Goal: Transaction & Acquisition: Purchase product/service

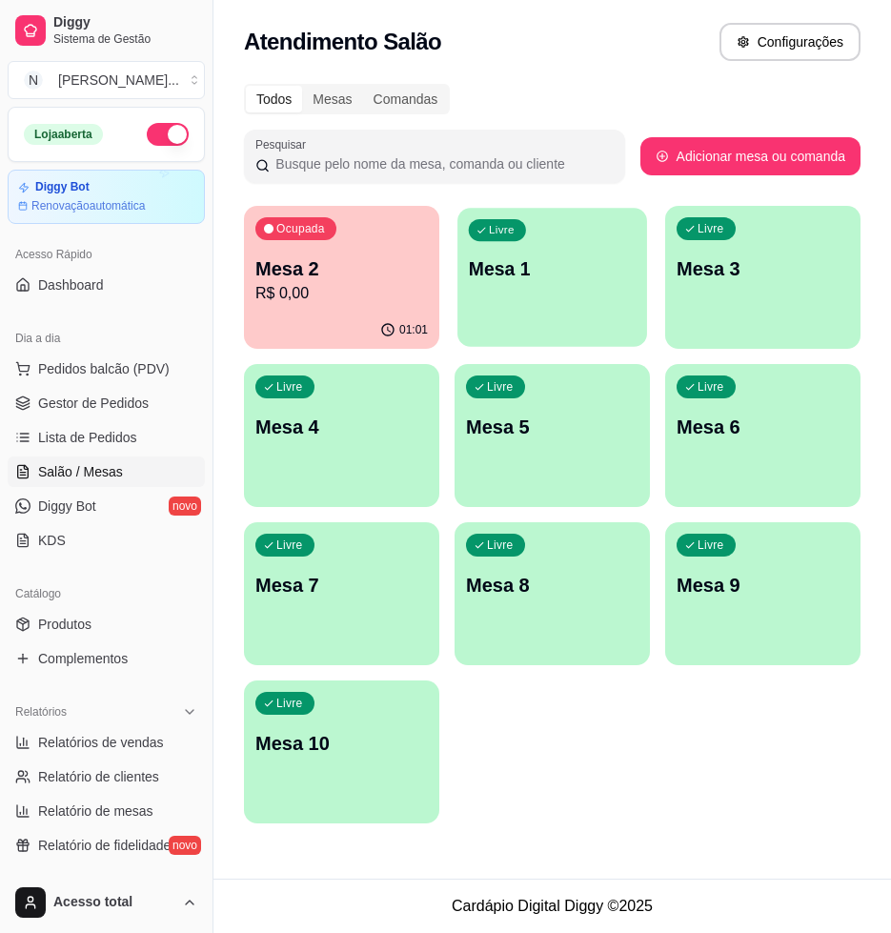
click at [575, 276] on p "Mesa 1" at bounding box center [553, 269] width 168 height 26
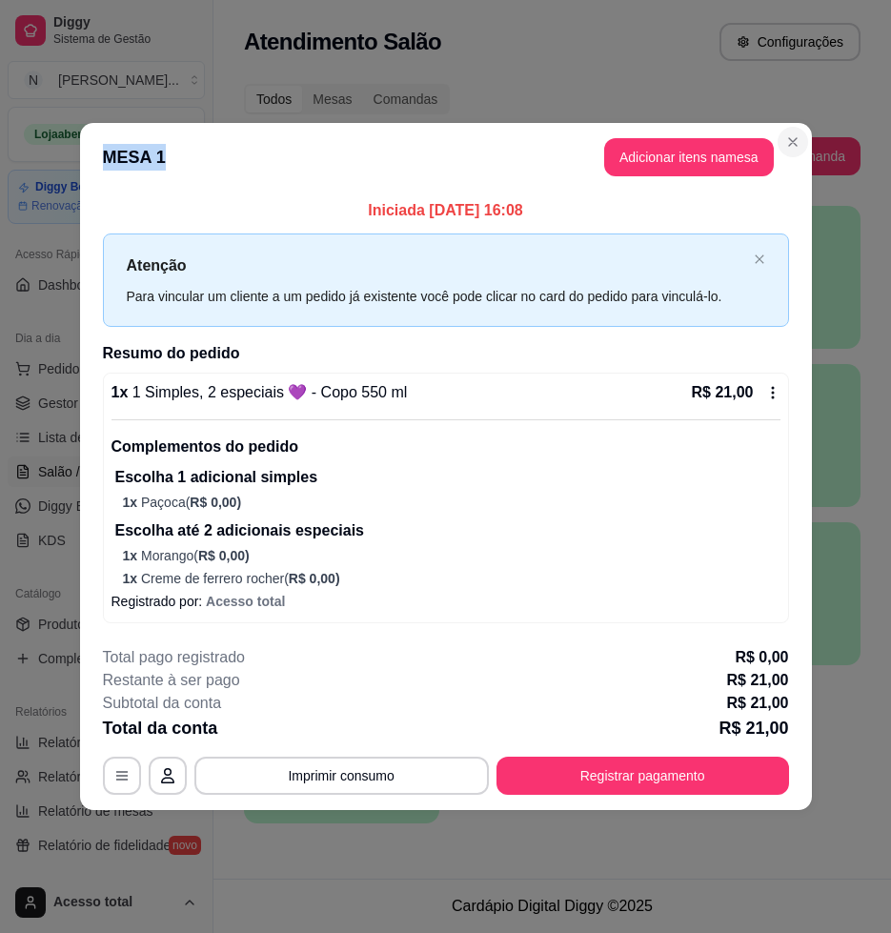
drag, startPoint x: 798, startPoint y: 158, endPoint x: 797, endPoint y: 149, distance: 9.6
click at [797, 149] on section "**********" at bounding box center [446, 466] width 732 height 686
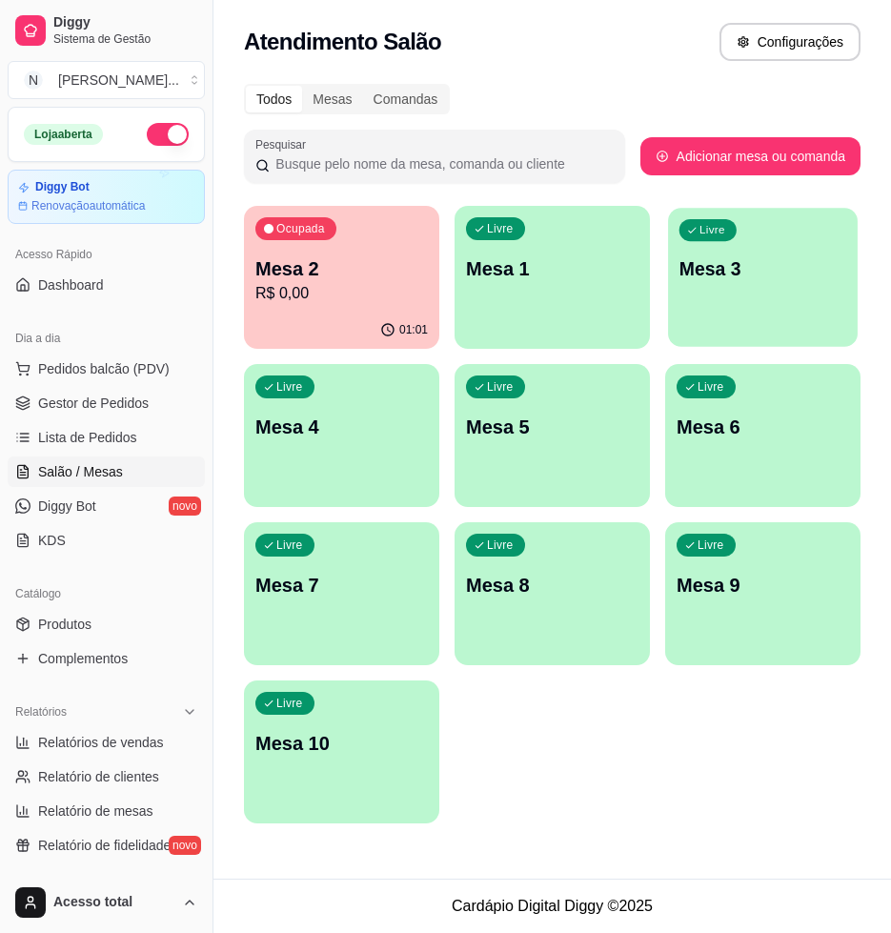
click at [749, 269] on p "Mesa 3" at bounding box center [763, 269] width 168 height 26
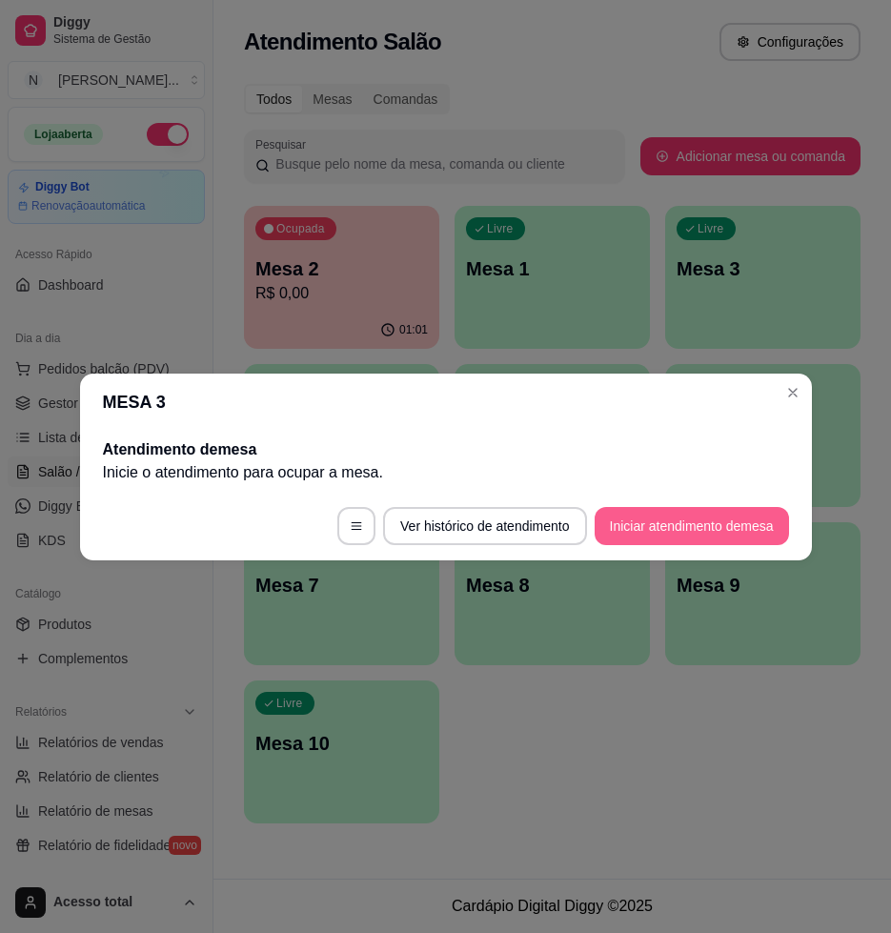
click at [681, 529] on button "Iniciar atendimento de mesa" at bounding box center [692, 526] width 194 height 38
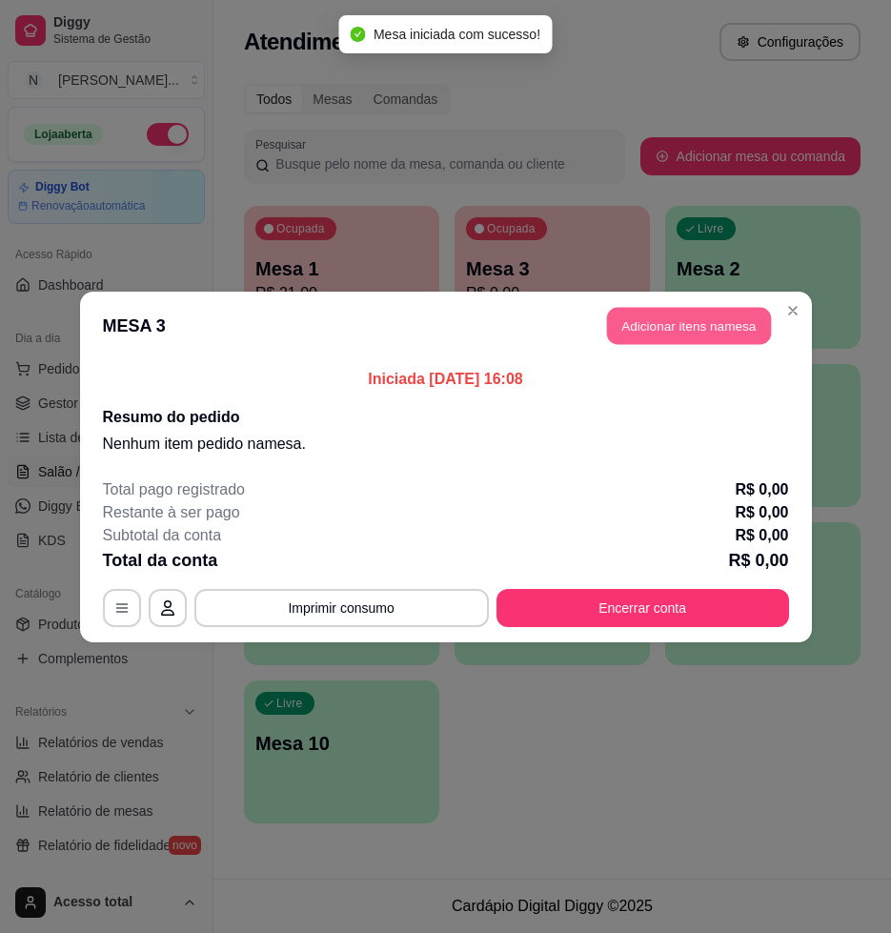
click at [721, 329] on button "Adicionar itens na mesa" at bounding box center [689, 325] width 164 height 37
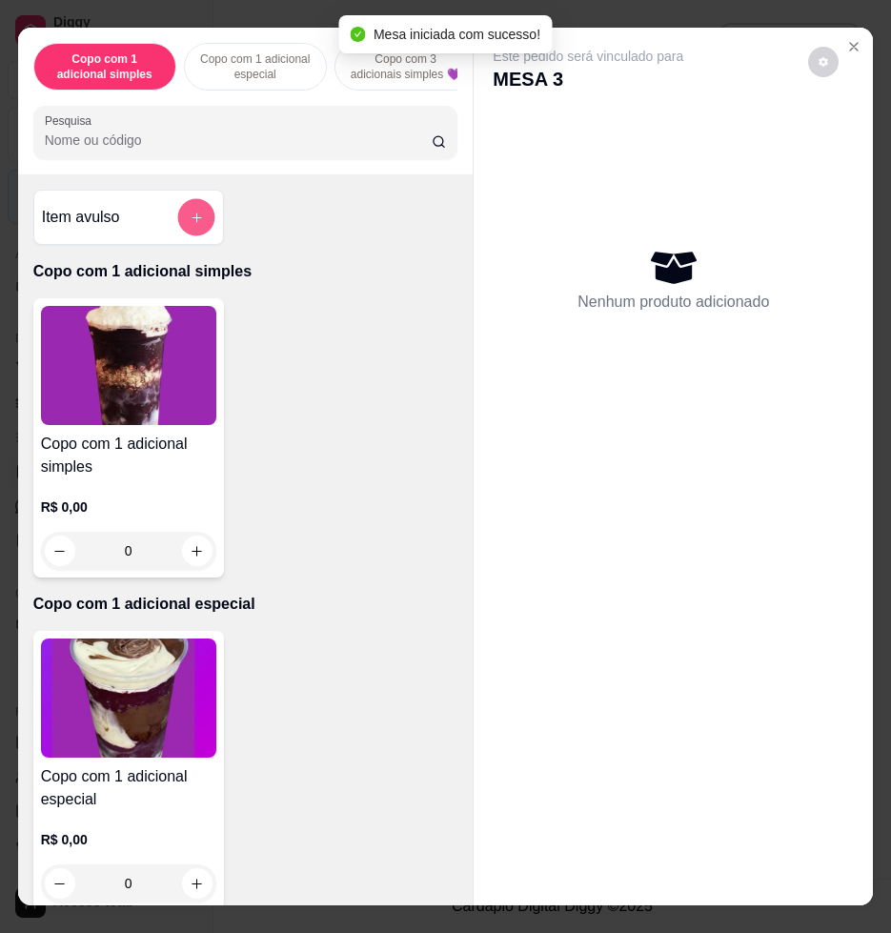
click at [191, 225] on button "add-separate-item" at bounding box center [195, 217] width 37 height 37
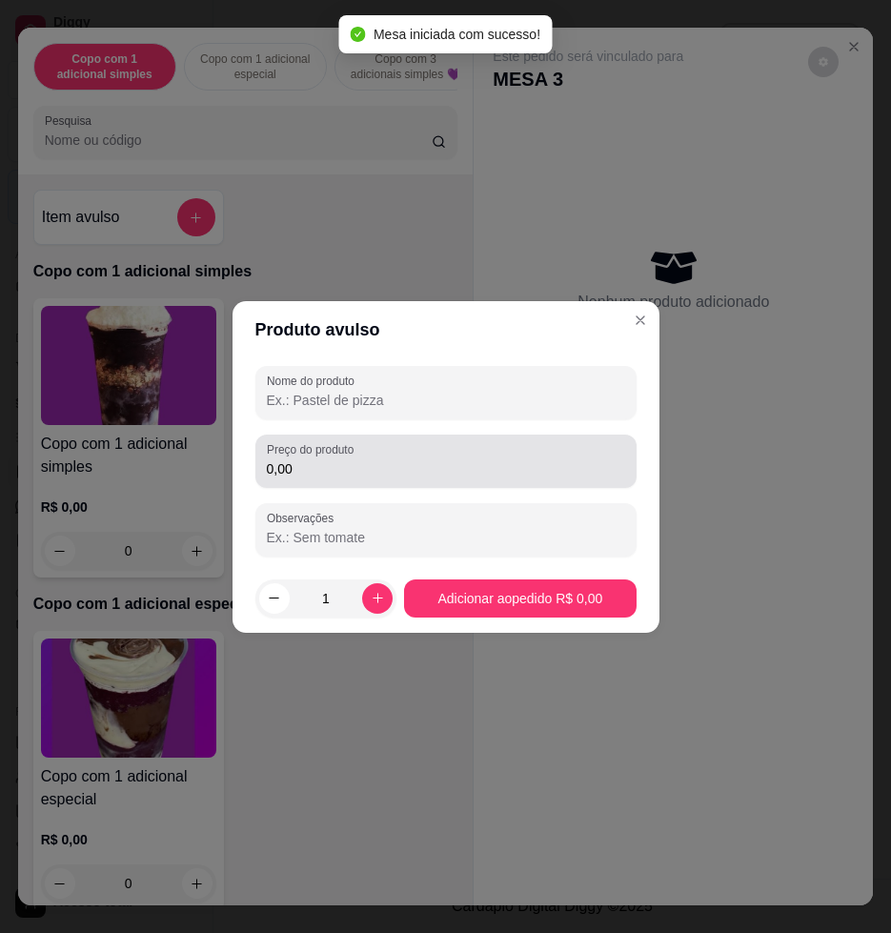
click at [323, 455] on label "Preço do produto" at bounding box center [313, 449] width 93 height 16
click at [323, 459] on input "0,00" at bounding box center [446, 468] width 358 height 19
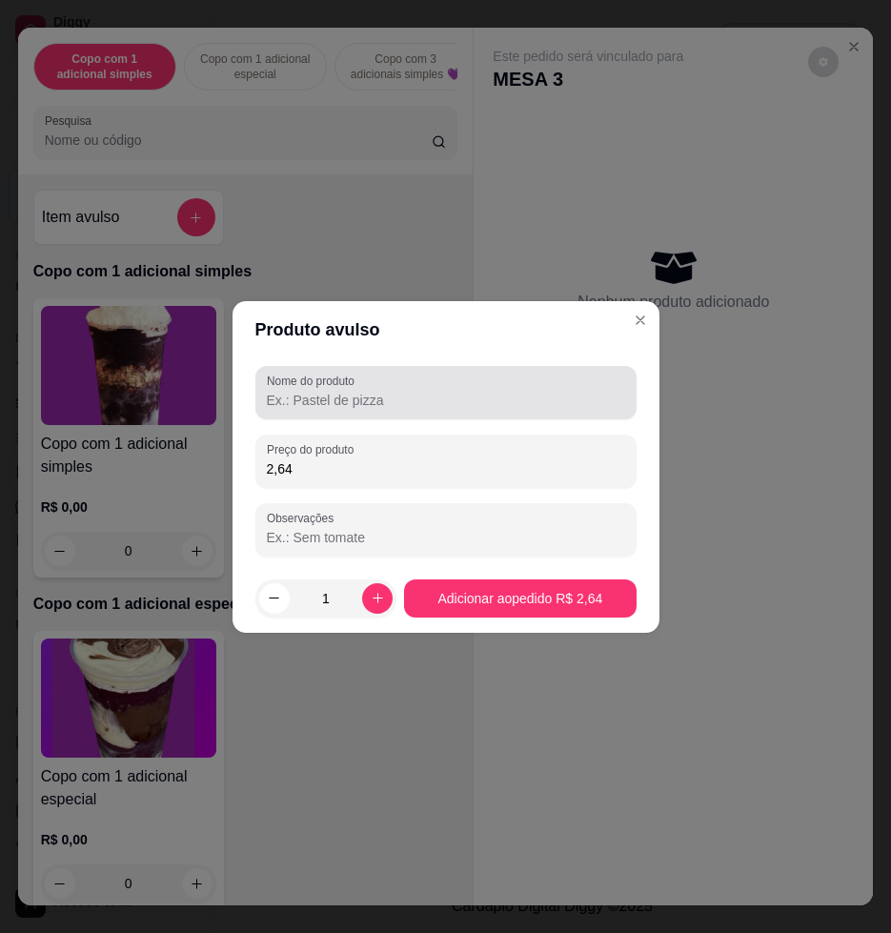
type input "2,64"
click at [415, 417] on div "Nome do produto" at bounding box center [445, 392] width 381 height 53
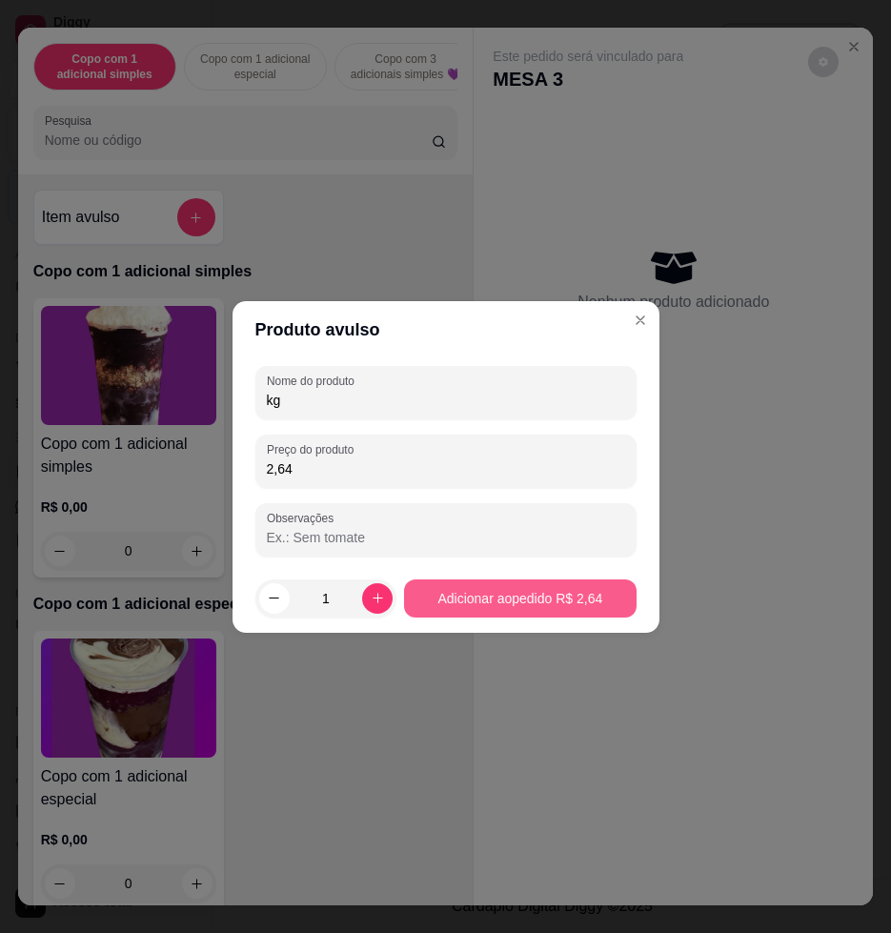
type input "kg"
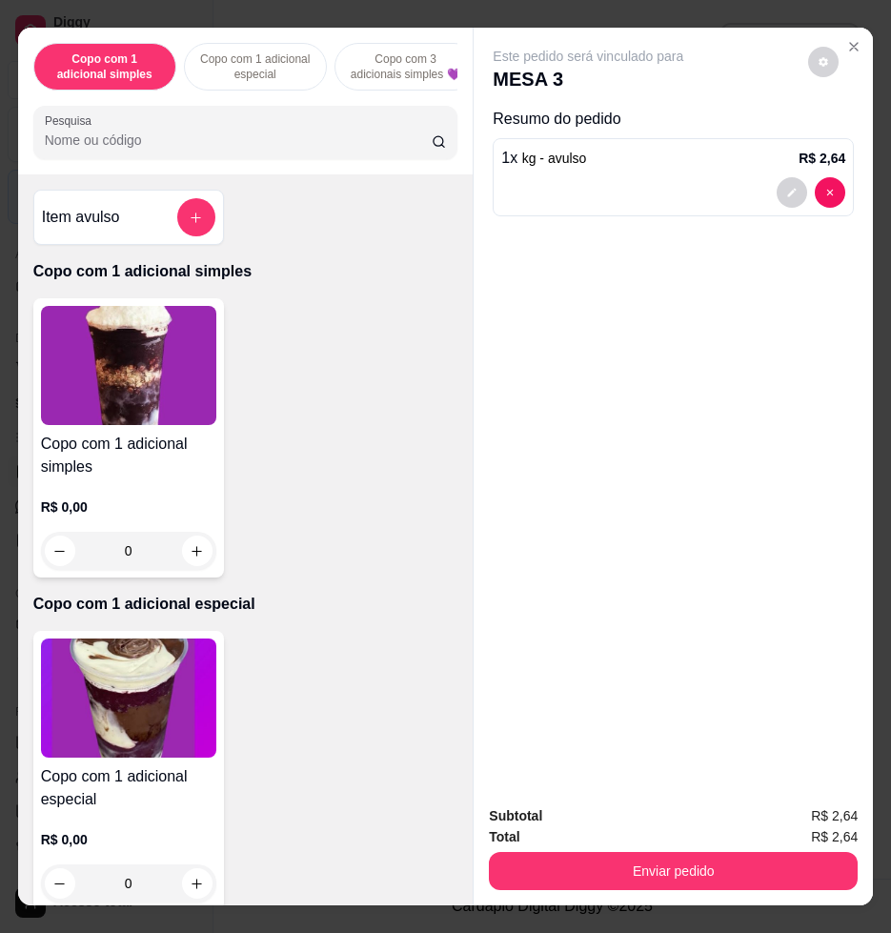
click at [315, 151] on div at bounding box center [246, 132] width 402 height 38
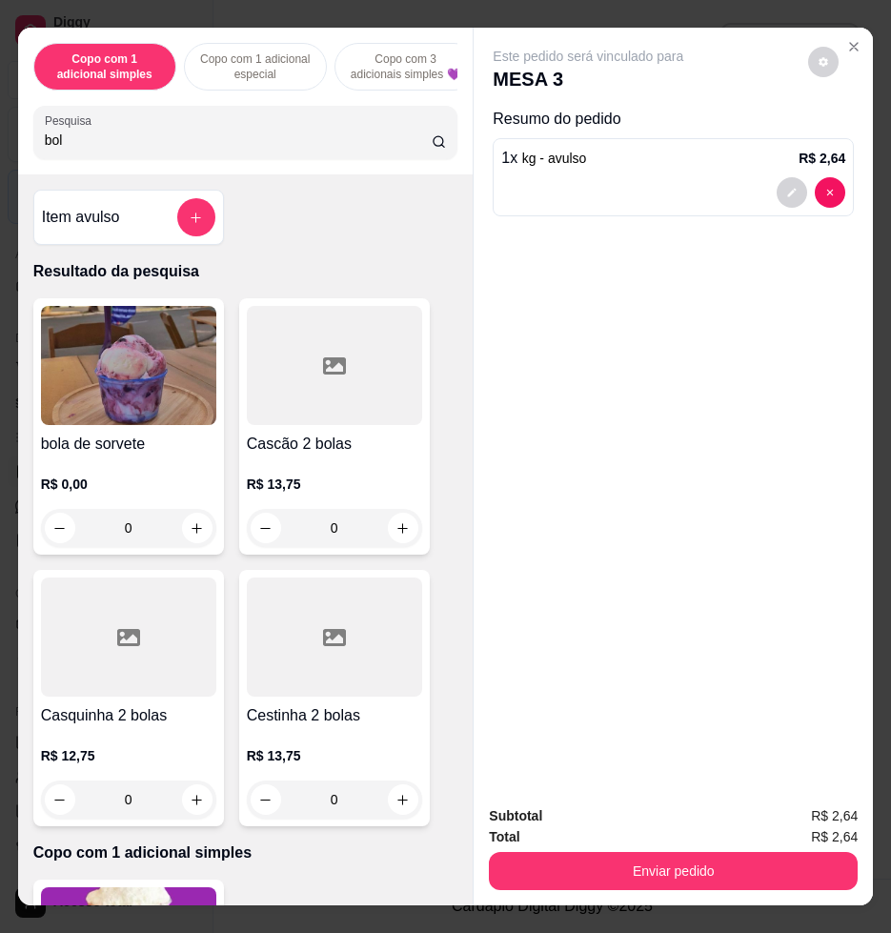
type input "bol"
click at [141, 377] on img at bounding box center [128, 365] width 175 height 119
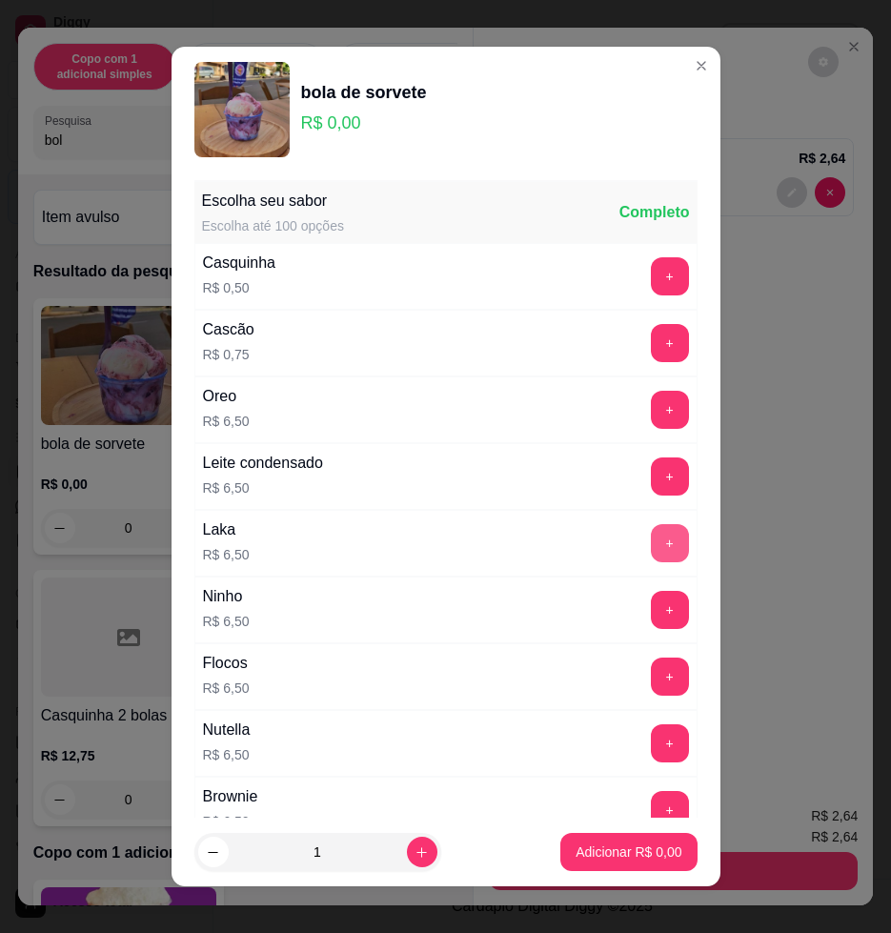
click at [651, 530] on button "+" at bounding box center [670, 543] width 38 height 38
click at [595, 842] on p "Adicionar R$ 6,50" at bounding box center [628, 851] width 106 height 19
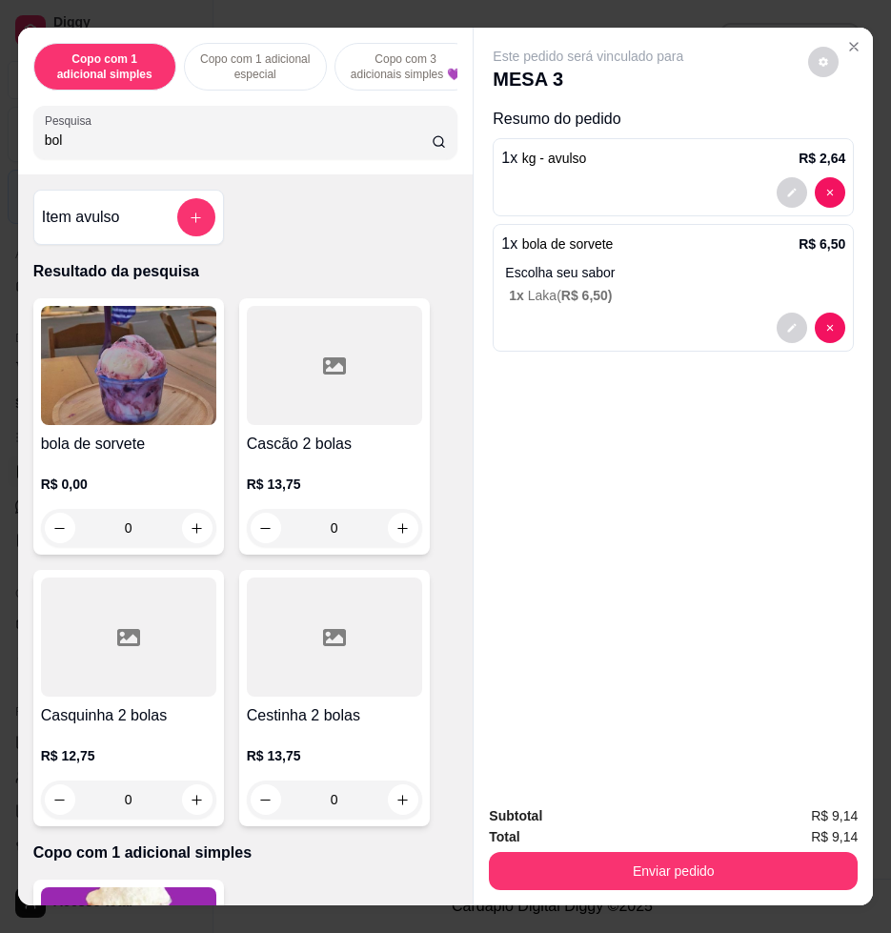
click at [161, 363] on img at bounding box center [128, 365] width 175 height 119
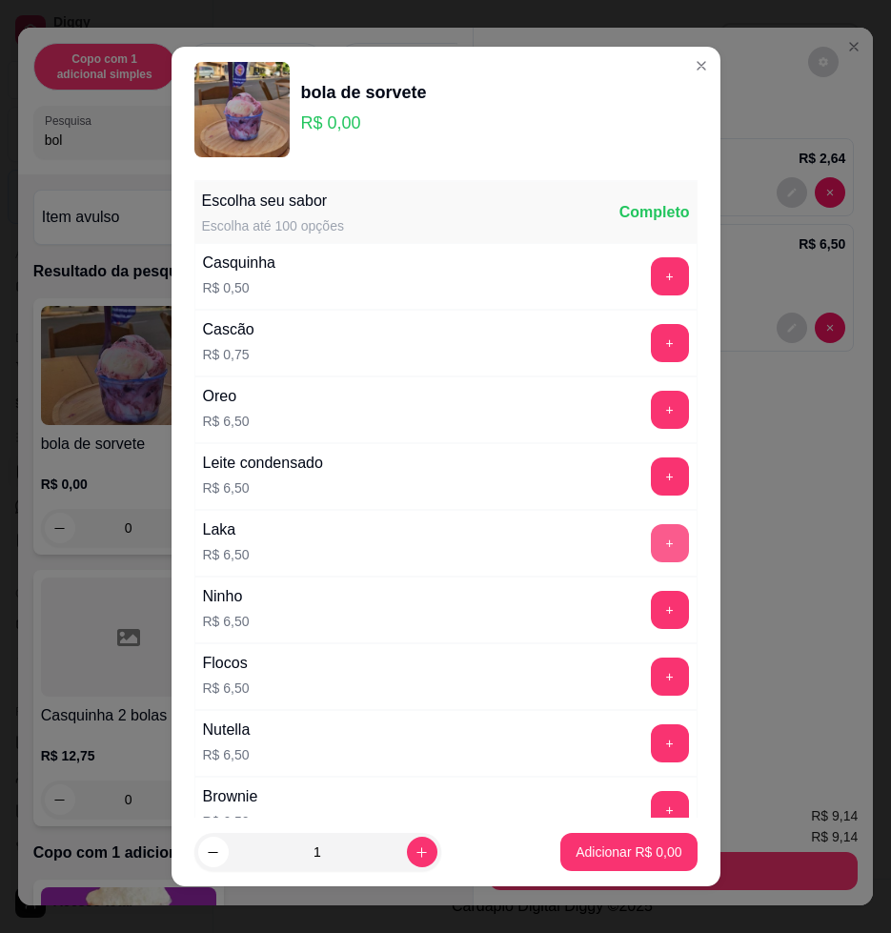
click at [651, 549] on button "+" at bounding box center [670, 543] width 38 height 38
click at [605, 840] on button "Adicionar R$ 6,50" at bounding box center [628, 852] width 132 height 37
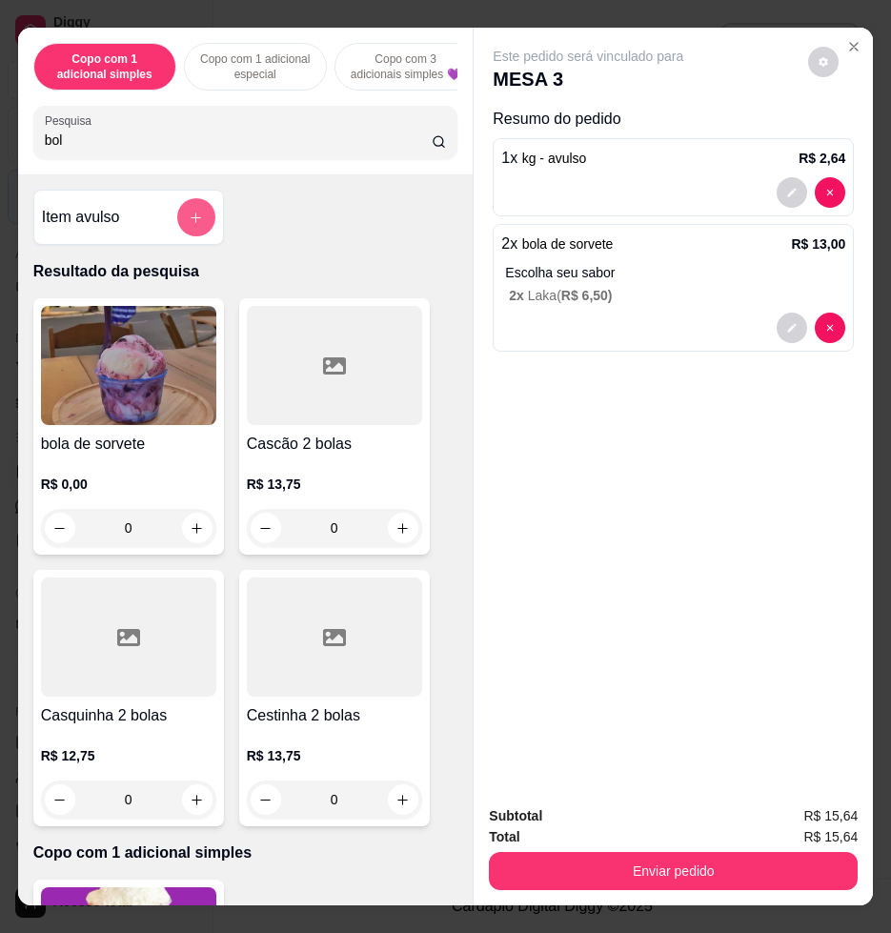
click at [189, 223] on icon "add-separate-item" at bounding box center [196, 218] width 14 height 14
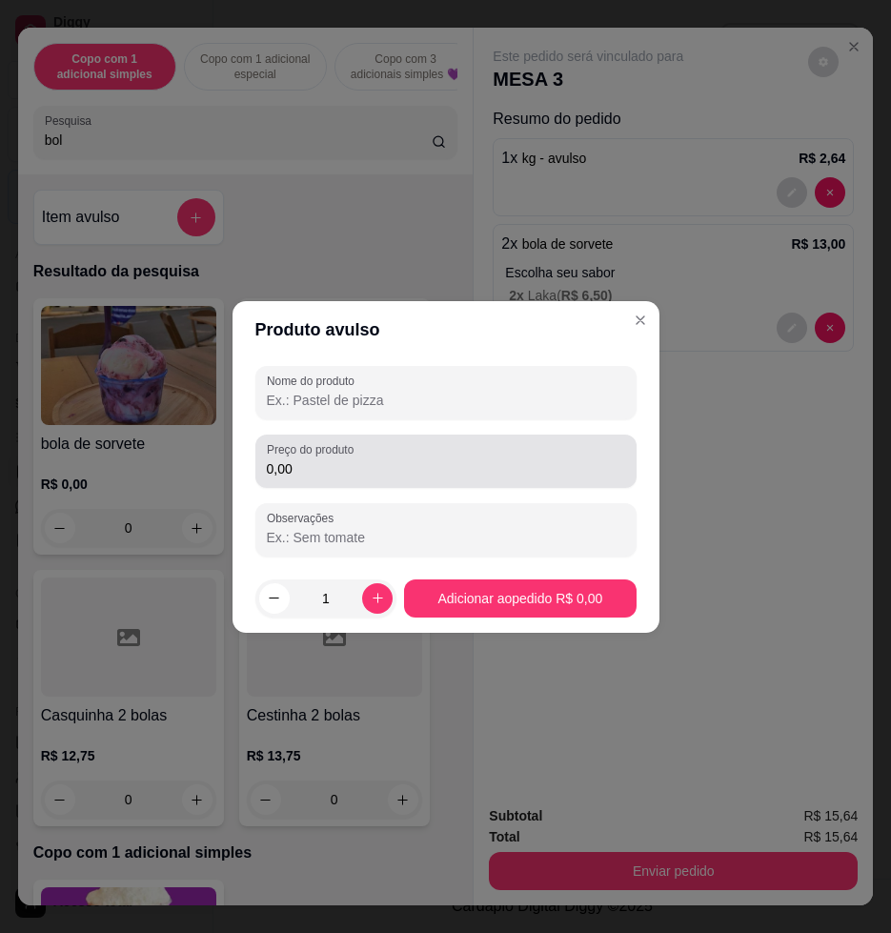
click at [367, 446] on div "0,00" at bounding box center [446, 461] width 358 height 38
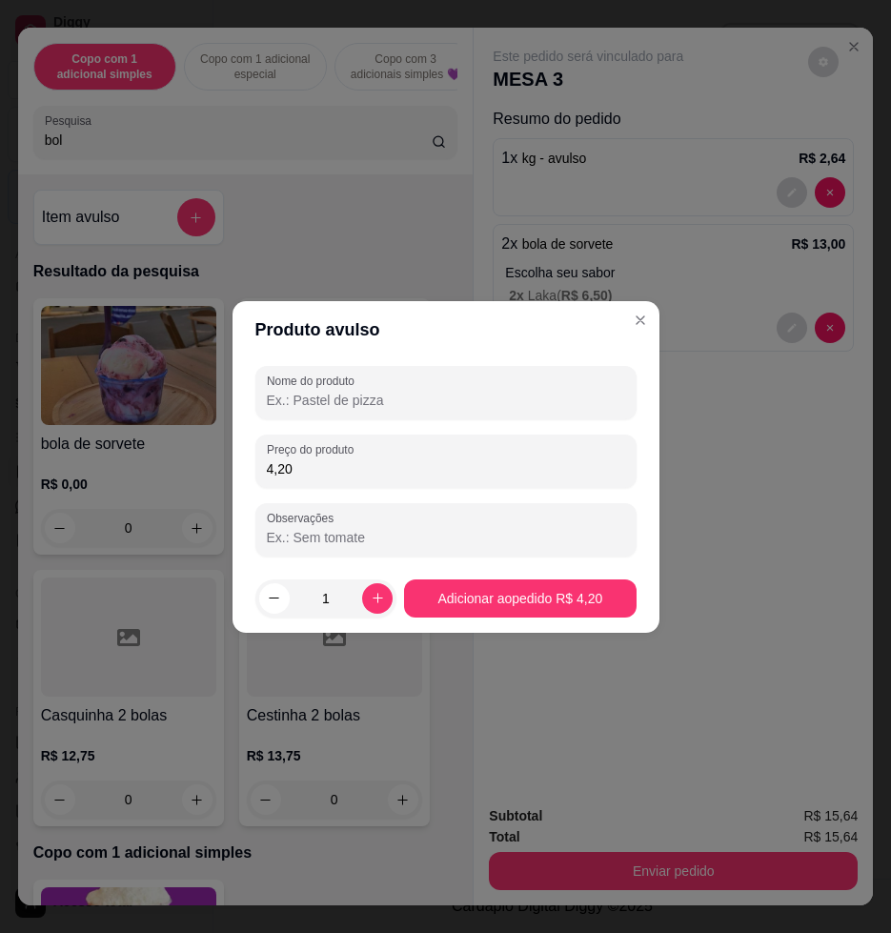
type input "4,20"
click at [413, 405] on input "Nome do produto" at bounding box center [446, 400] width 358 height 19
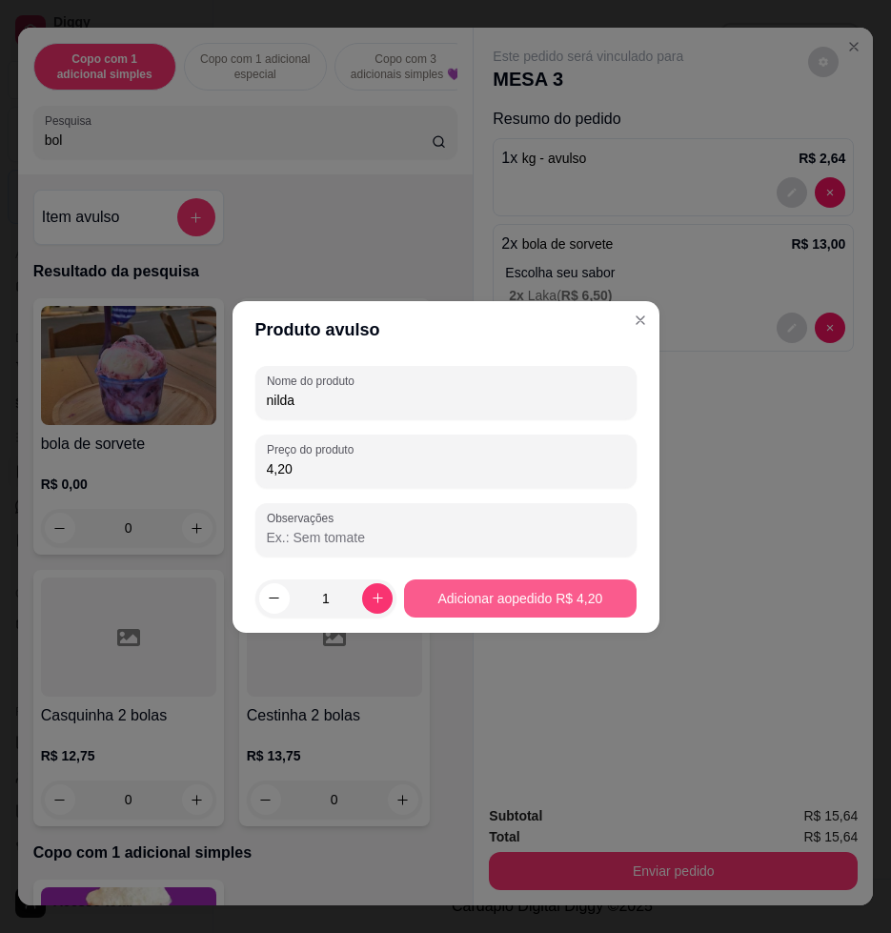
type input "nilda"
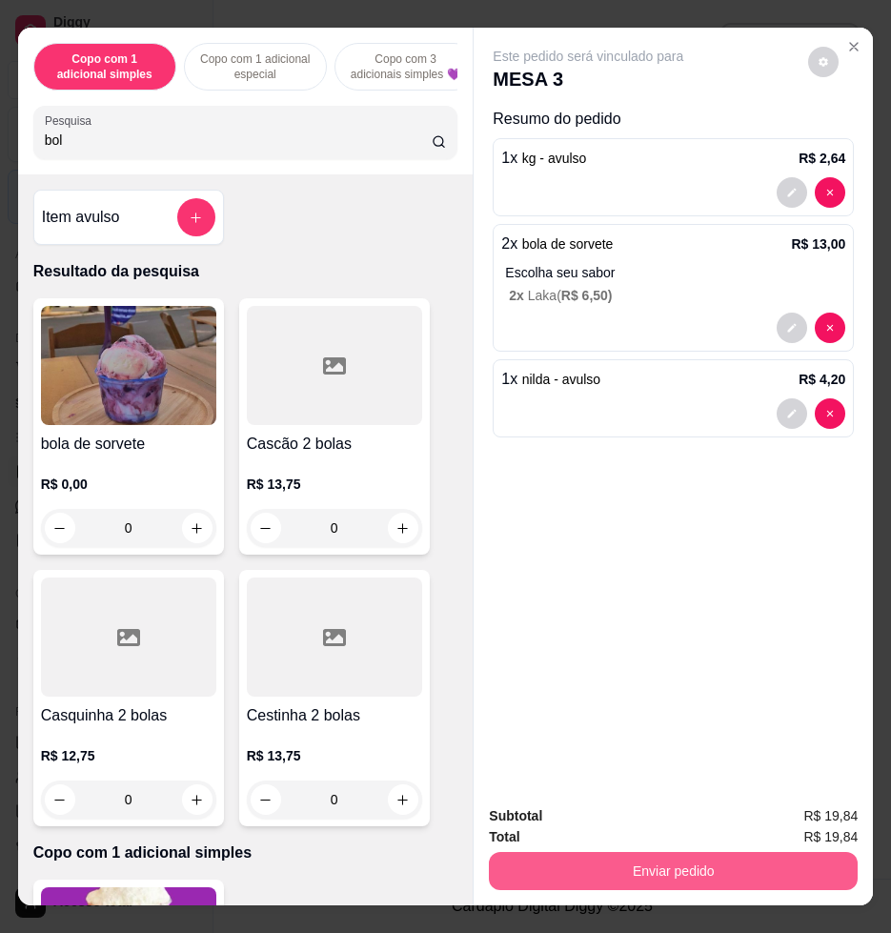
click at [601, 862] on button "Enviar pedido" at bounding box center [673, 871] width 369 height 38
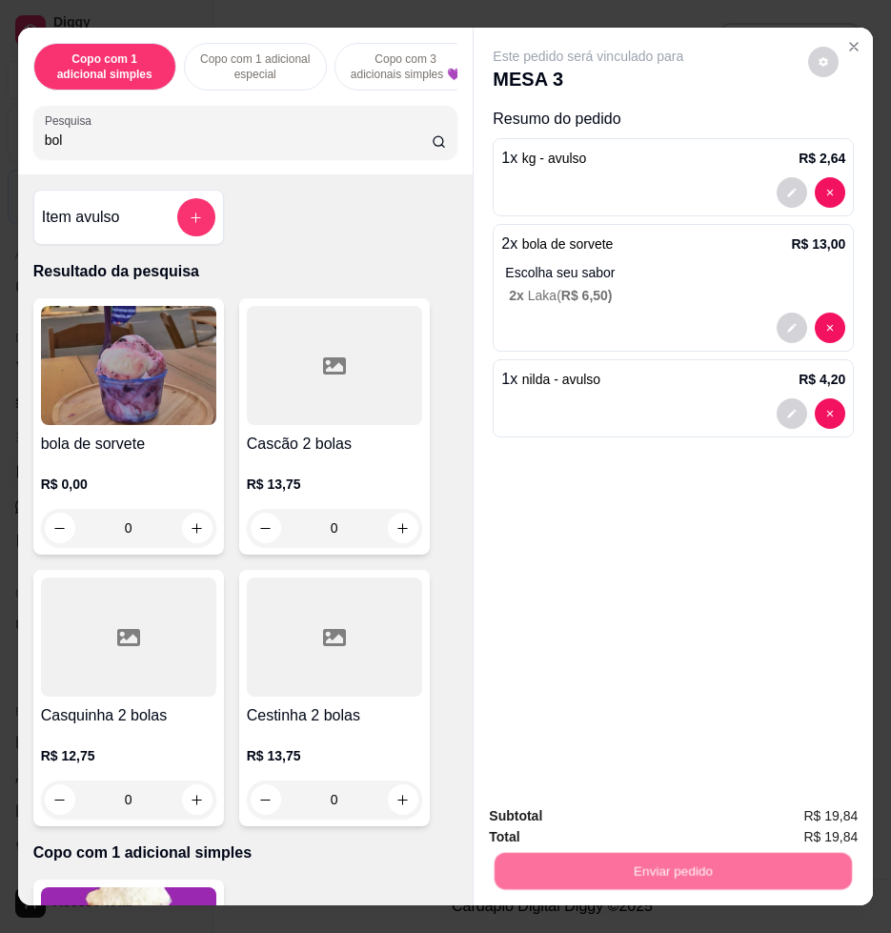
click at [576, 815] on button "Não registrar e enviar pedido" at bounding box center [609, 815] width 198 height 36
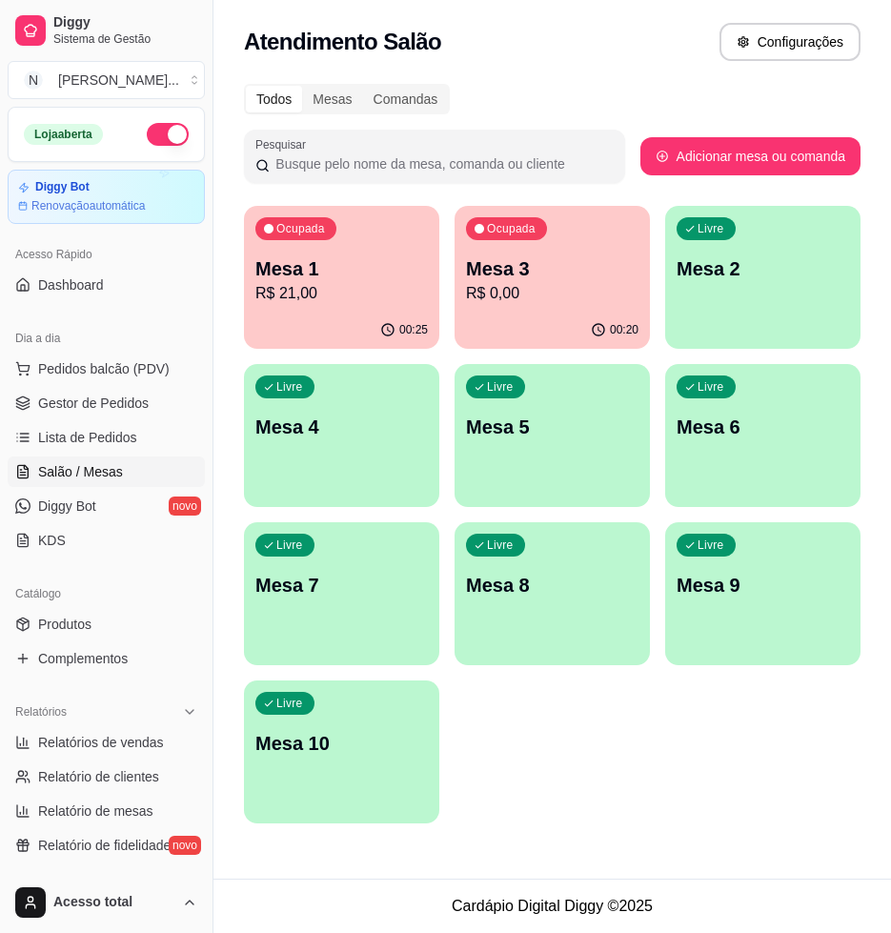
click at [741, 302] on div "Livre Mesa 2" at bounding box center [762, 266] width 195 height 120
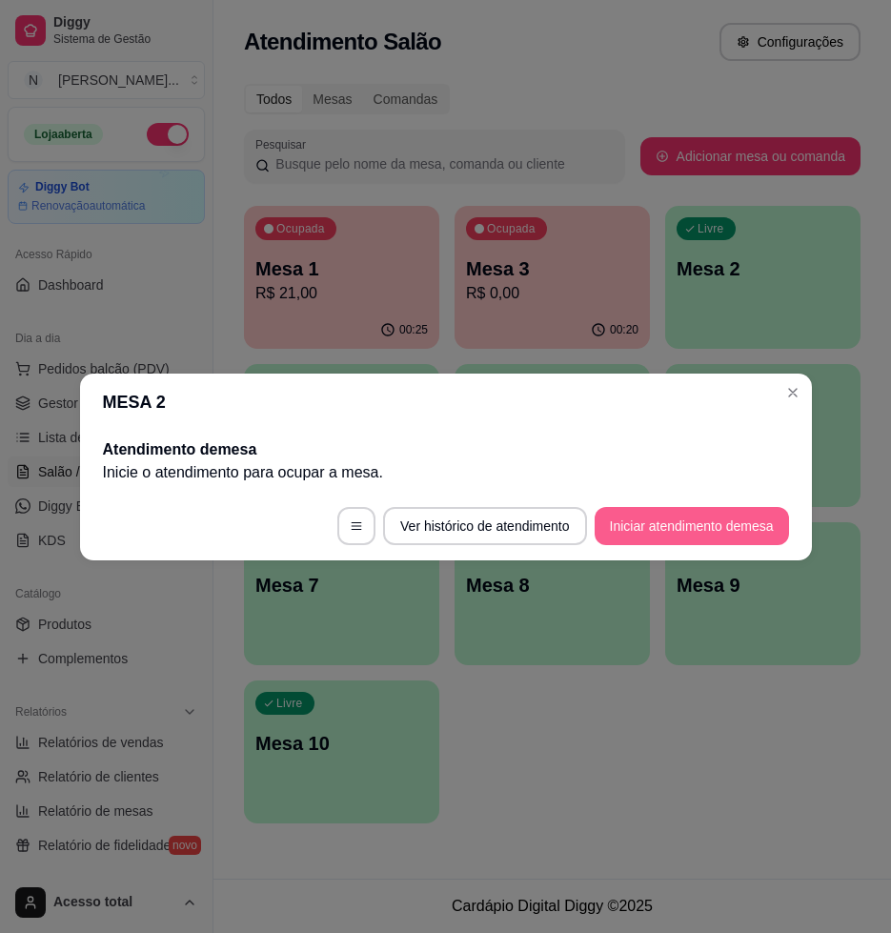
click at [668, 525] on button "Iniciar atendimento de mesa" at bounding box center [692, 526] width 194 height 38
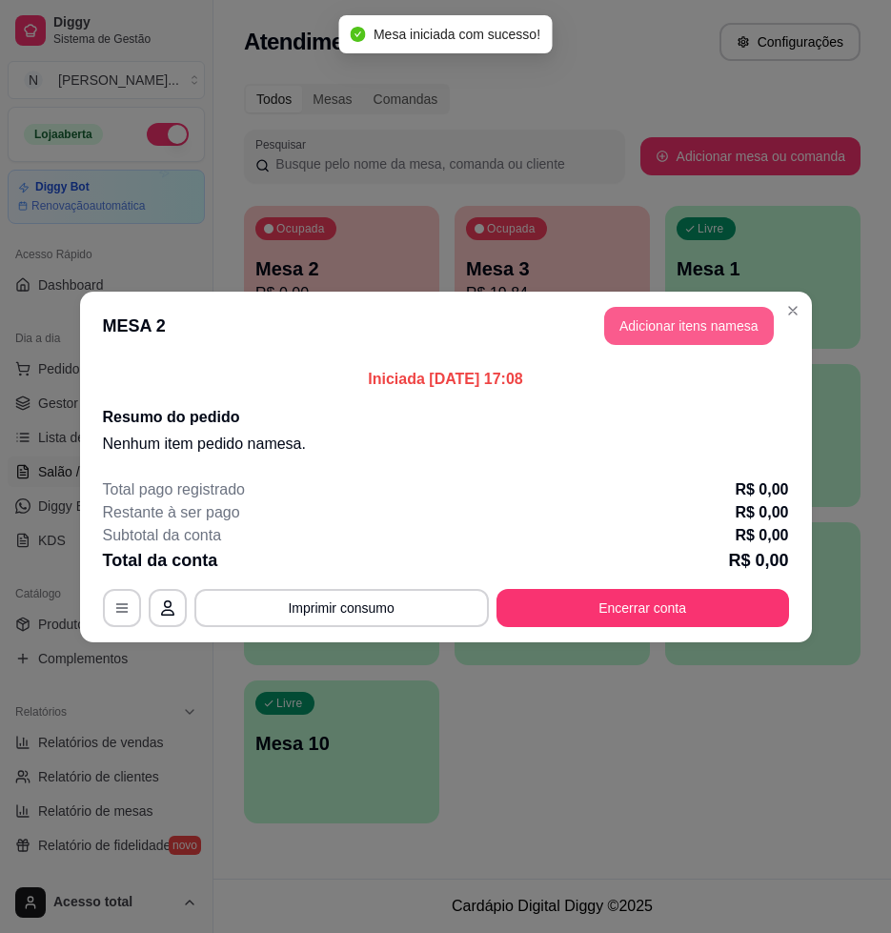
click at [660, 336] on button "Adicionar itens na mesa" at bounding box center [689, 326] width 170 height 38
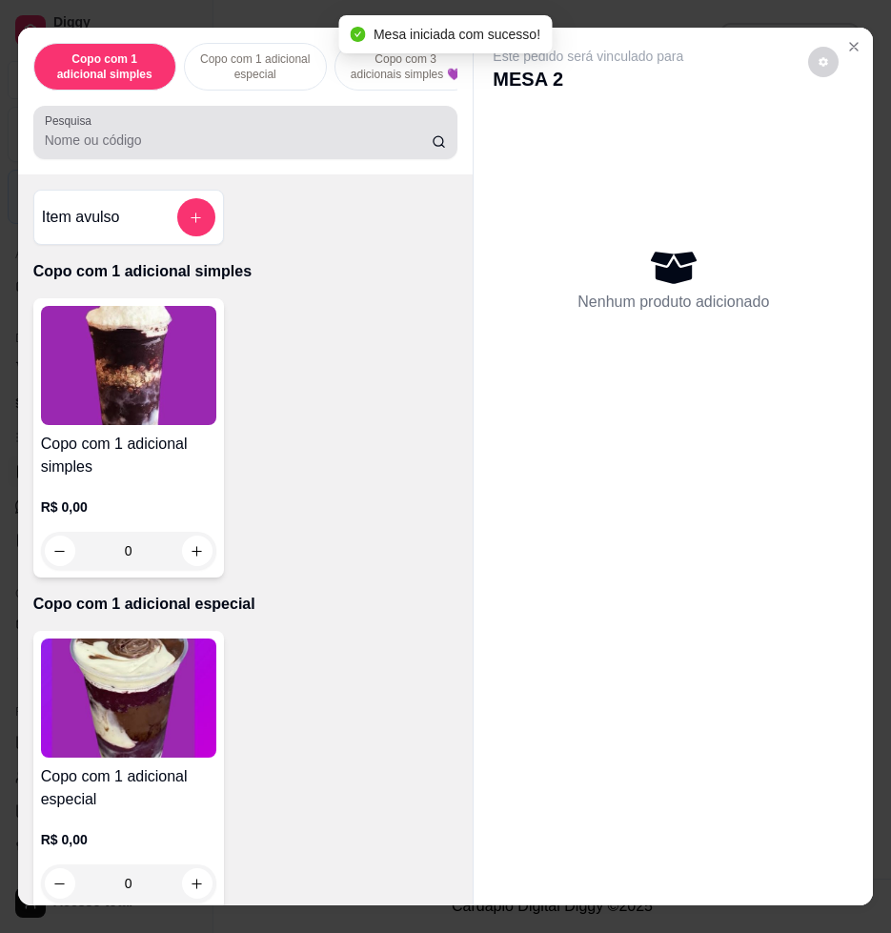
click at [162, 151] on div at bounding box center [246, 132] width 402 height 38
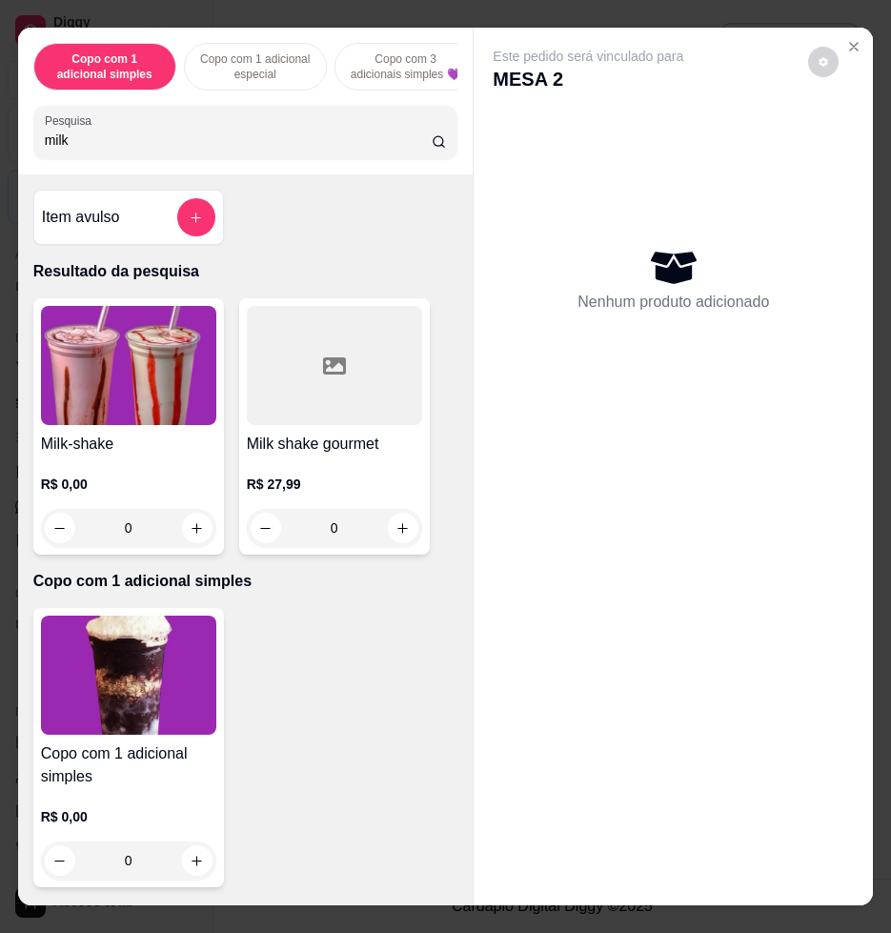
type input "milk"
click at [105, 409] on img at bounding box center [128, 365] width 175 height 119
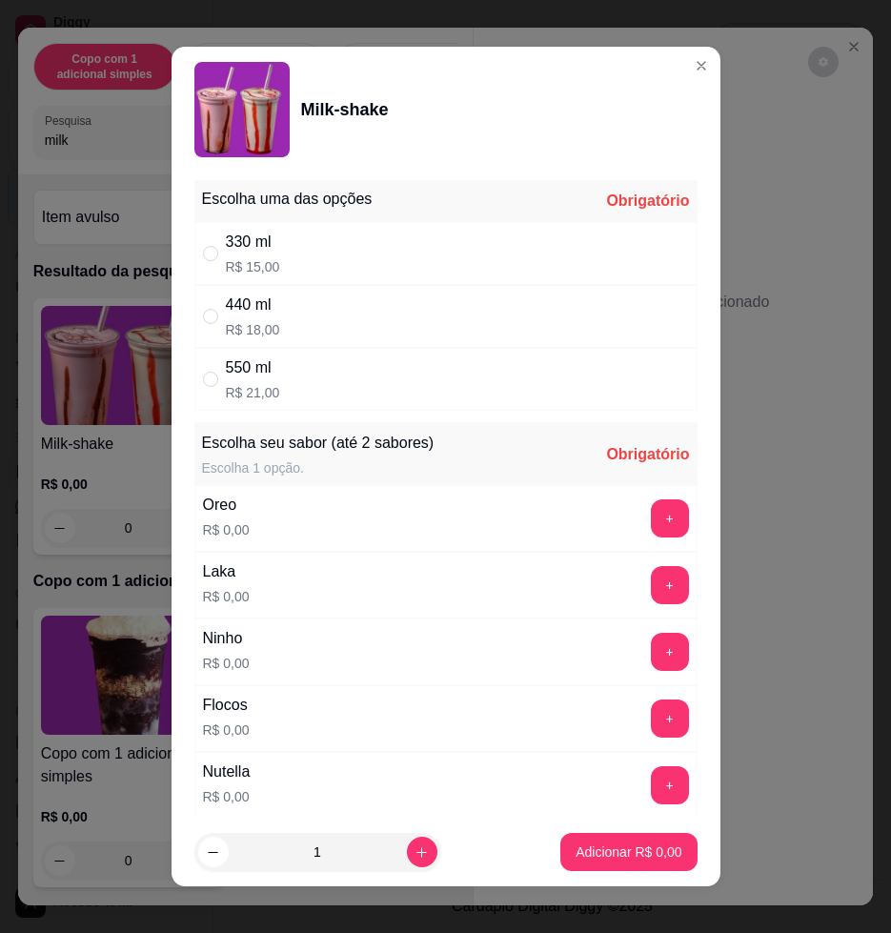
click at [490, 390] on div "550 ml R$ 21,00" at bounding box center [445, 379] width 503 height 63
radio input "true"
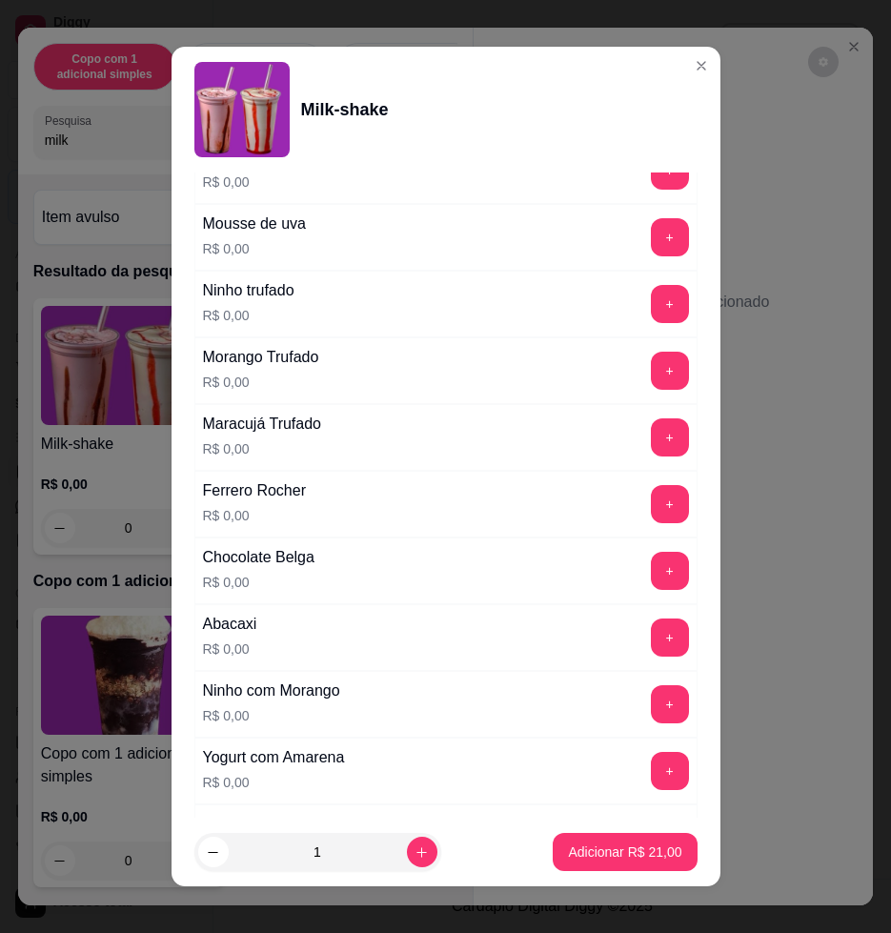
scroll to position [1310, 0]
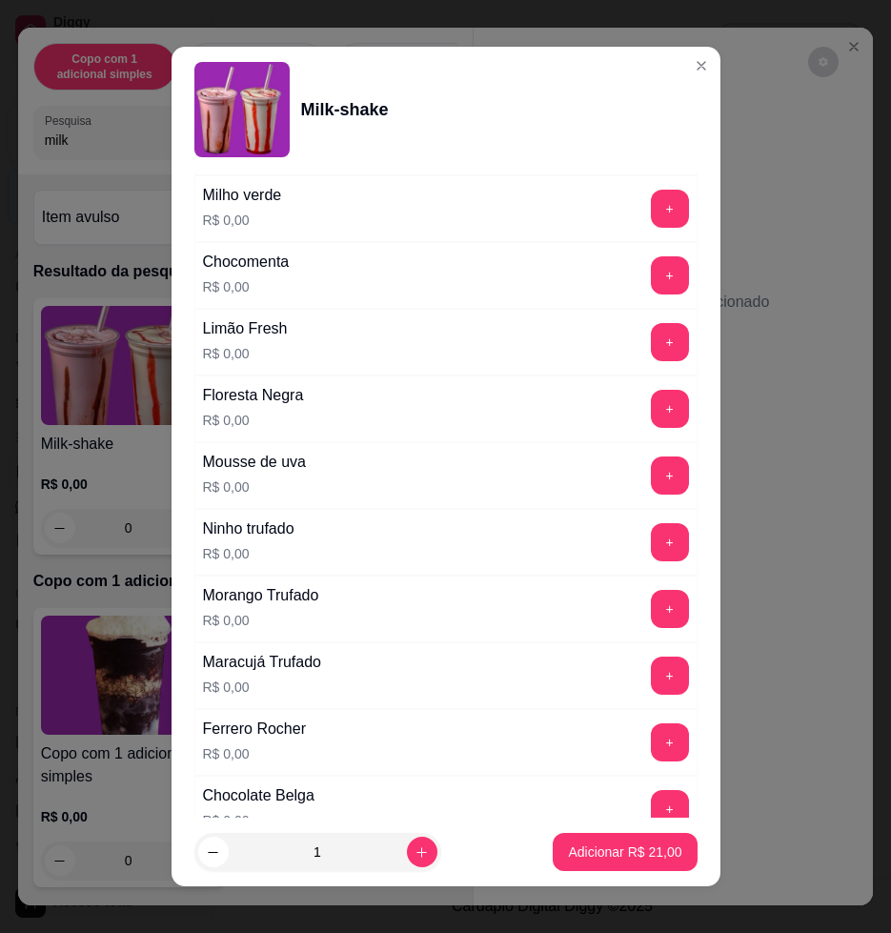
click at [651, 398] on button "+" at bounding box center [670, 409] width 38 height 38
click at [604, 831] on footer "1 Adicionar R$ 21,00" at bounding box center [446, 851] width 549 height 69
click at [599, 849] on p "Adicionar R$ 21,00" at bounding box center [625, 851] width 111 height 18
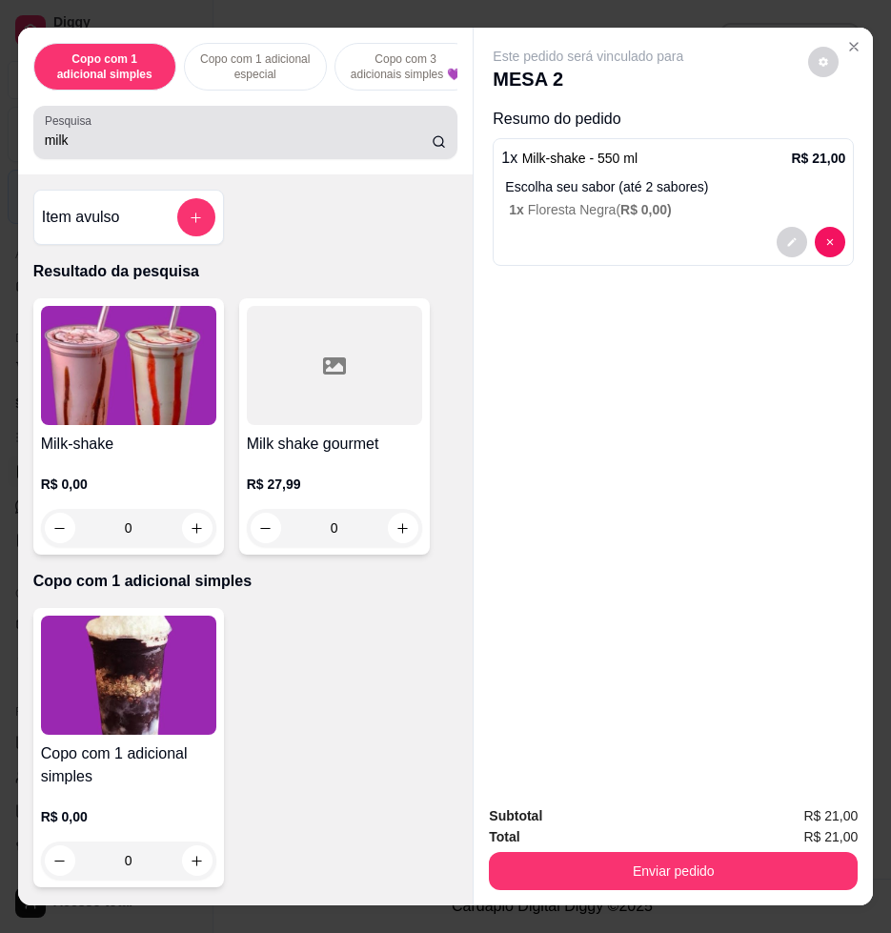
click at [261, 151] on div "milk" at bounding box center [246, 132] width 402 height 38
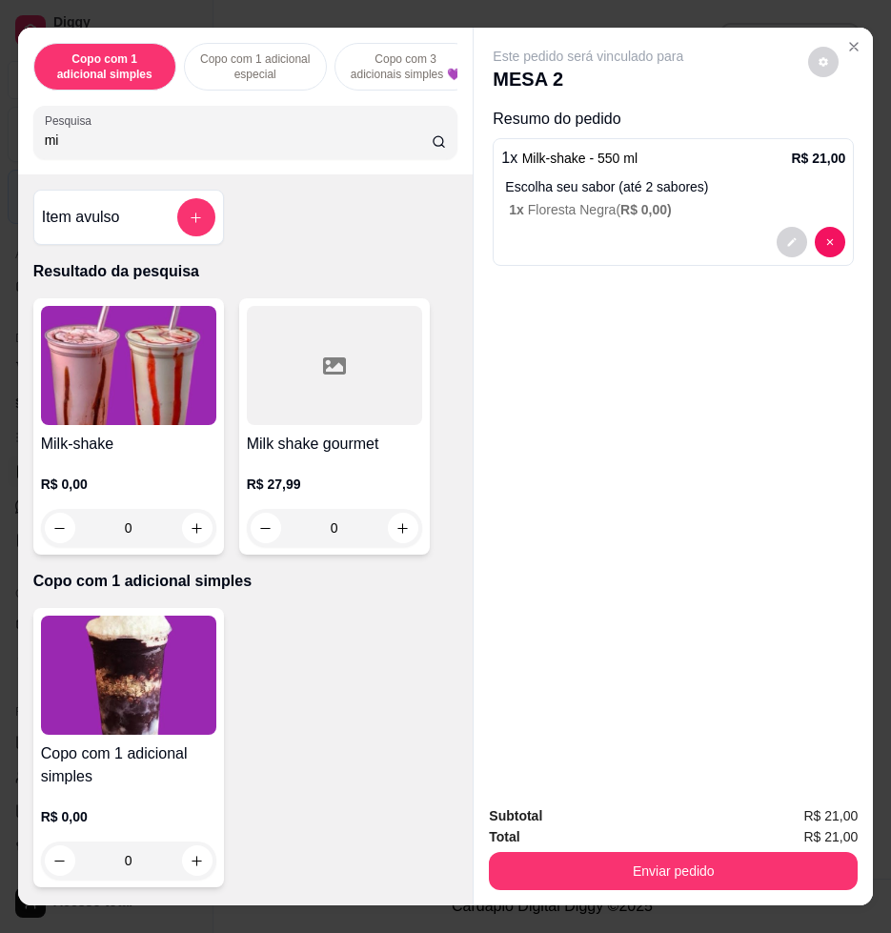
type input "m"
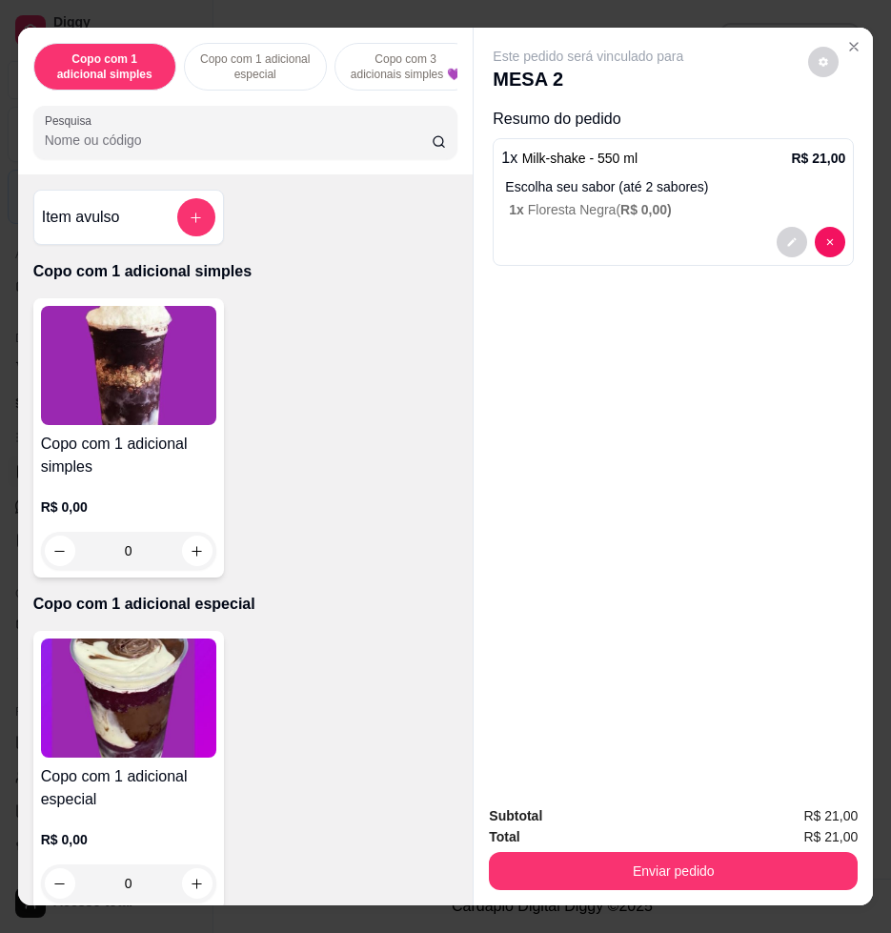
click at [129, 737] on img at bounding box center [128, 697] width 175 height 119
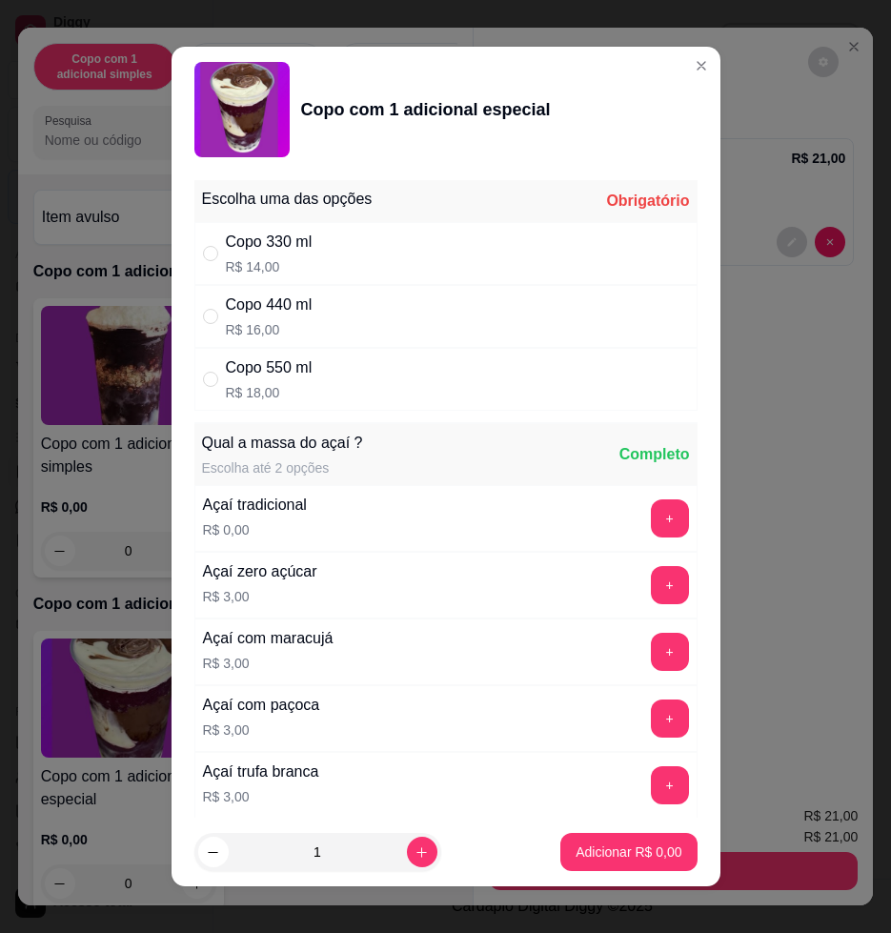
click at [360, 383] on div "Copo 550 ml R$ 18,00" at bounding box center [445, 379] width 503 height 63
radio input "true"
click at [382, 267] on div "Copo 330 ml R$ 14,00" at bounding box center [445, 253] width 503 height 63
radio input "true"
radio input "false"
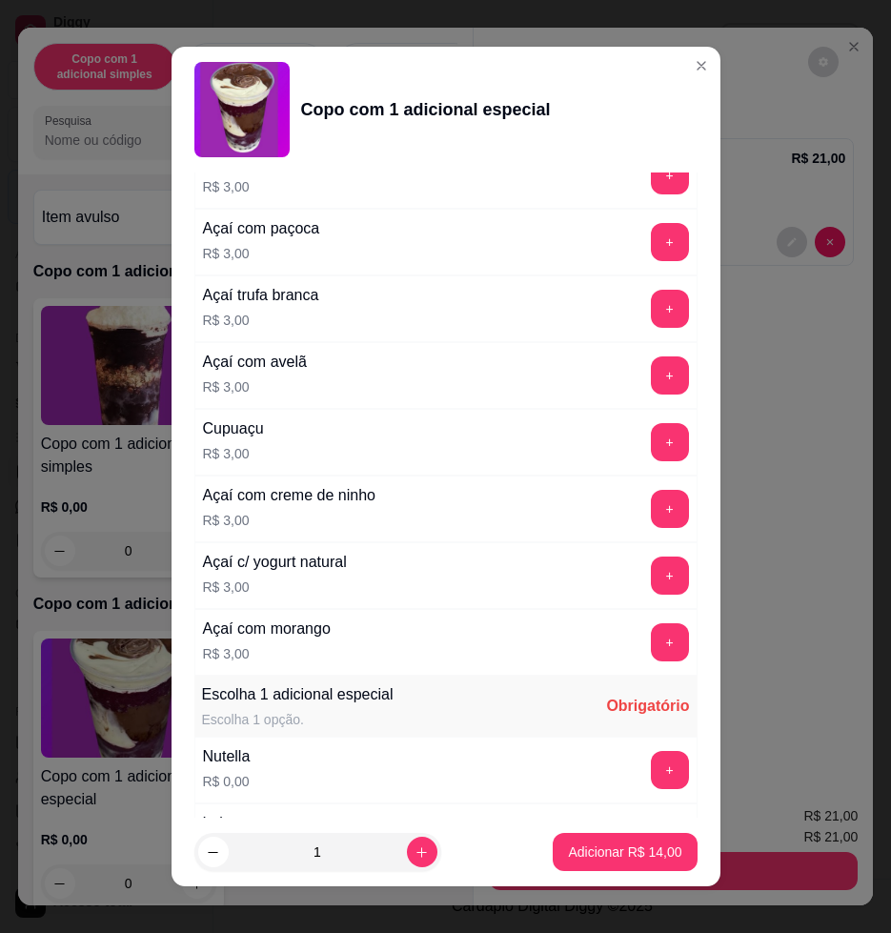
scroll to position [715, 0]
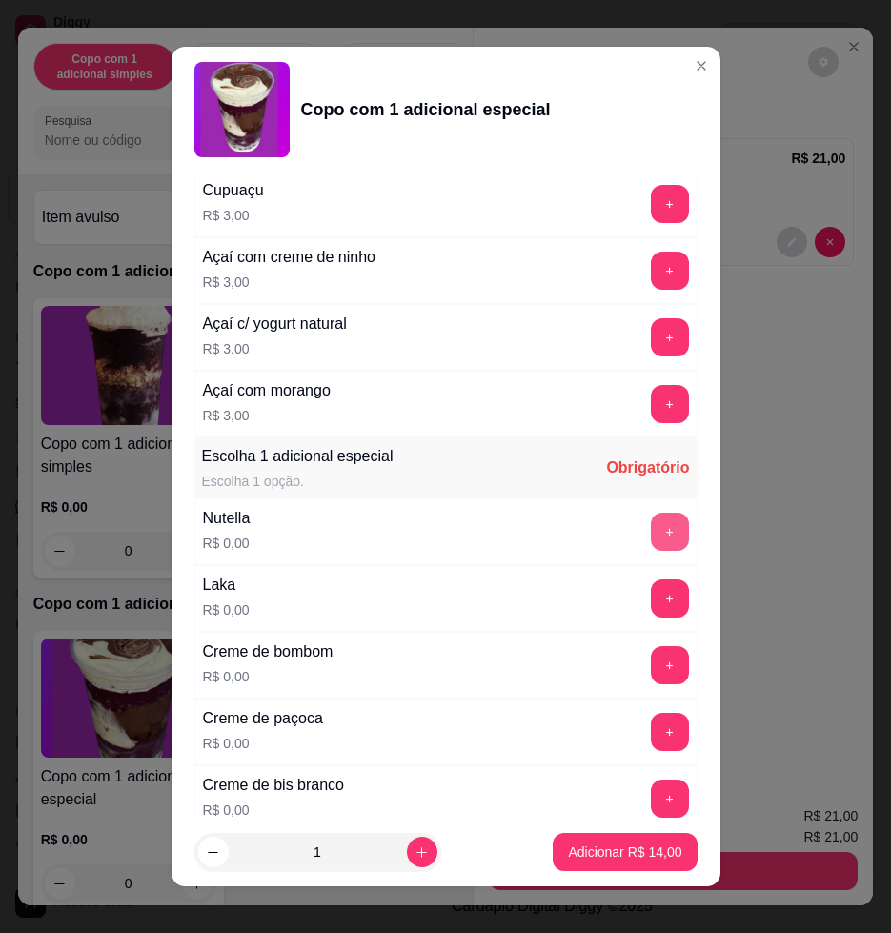
click at [651, 532] on button "+" at bounding box center [670, 532] width 38 height 38
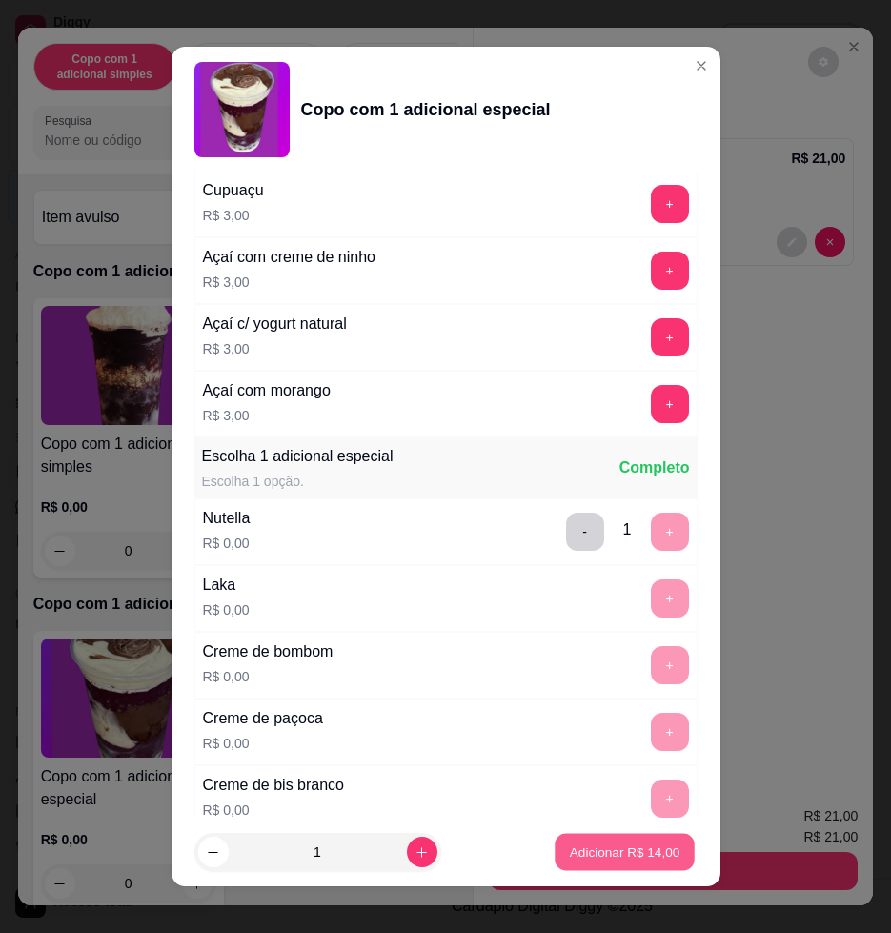
click at [584, 840] on button "Adicionar R$ 14,00" at bounding box center [625, 852] width 140 height 37
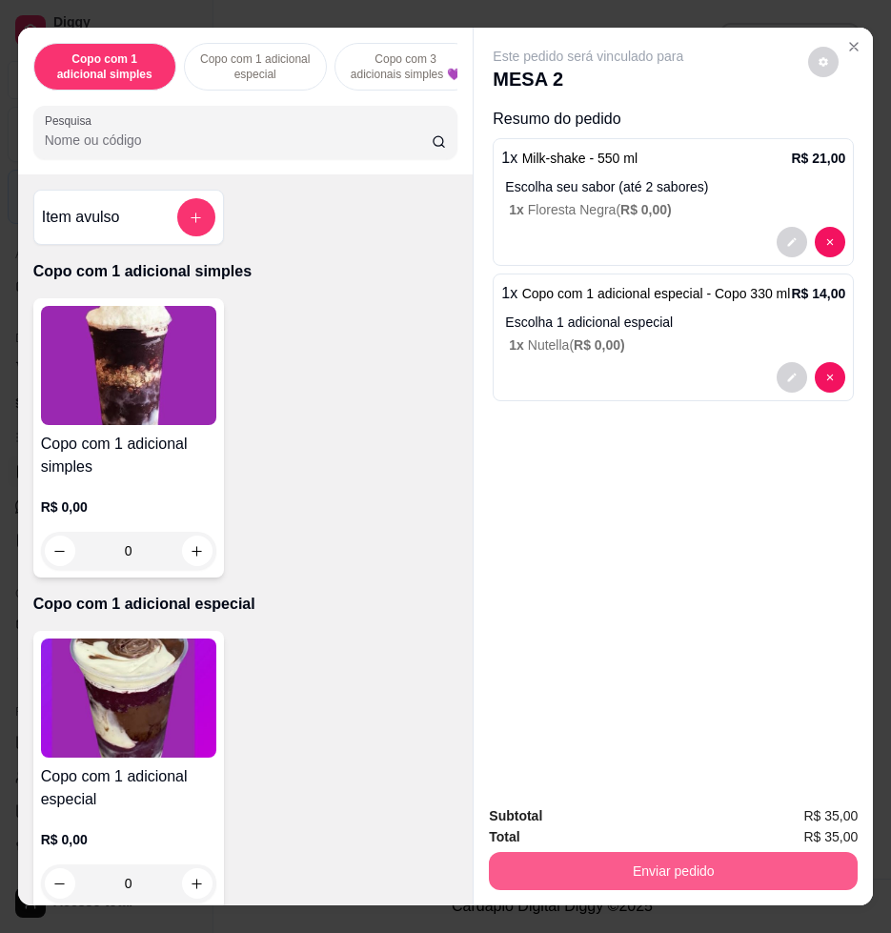
click at [635, 865] on button "Enviar pedido" at bounding box center [673, 871] width 369 height 38
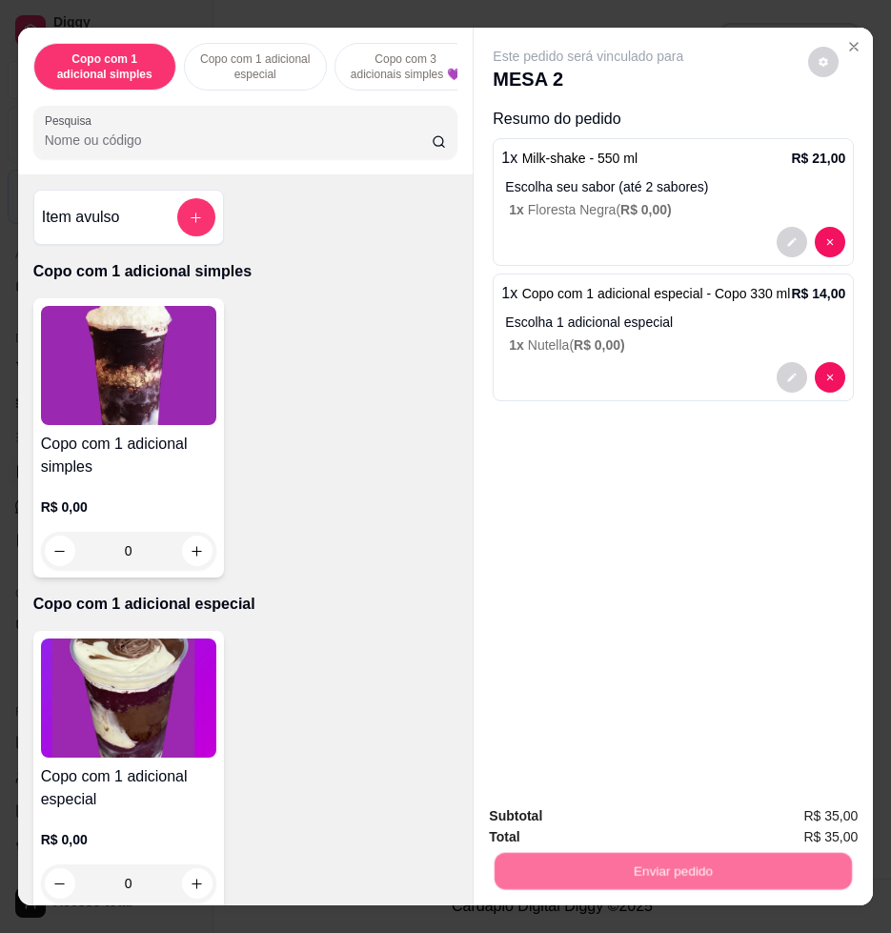
click at [633, 847] on div "Enviar pedido" at bounding box center [673, 868] width 369 height 43
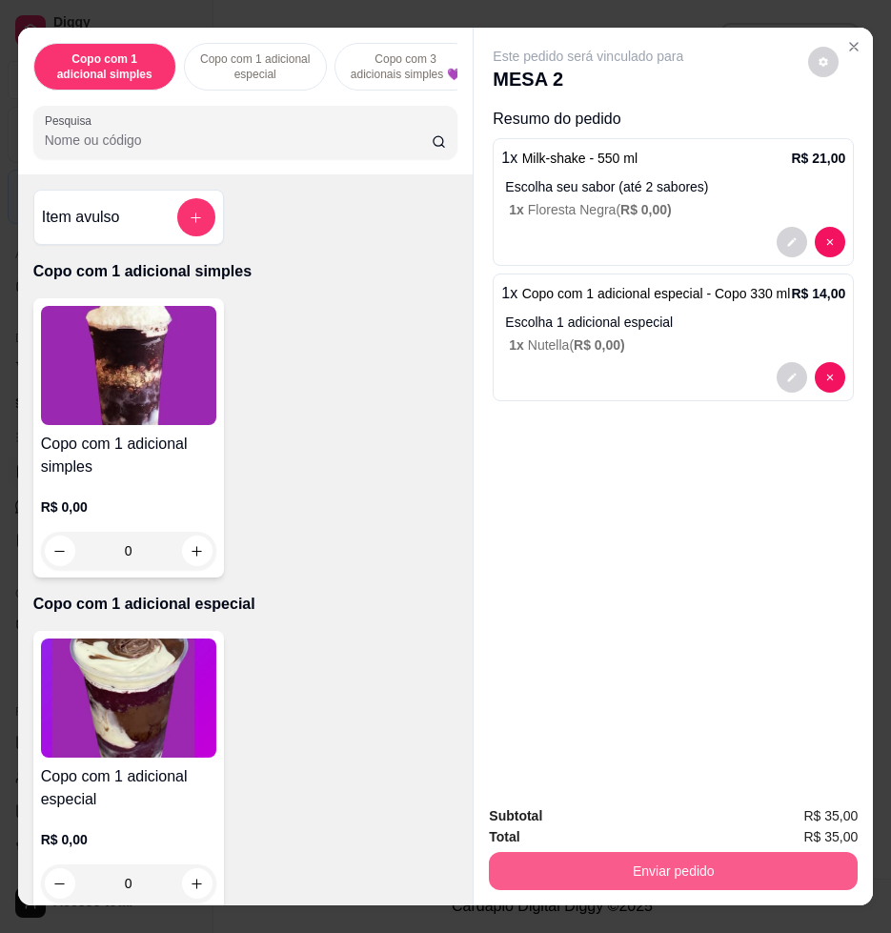
click at [632, 852] on button "Enviar pedido" at bounding box center [673, 871] width 369 height 38
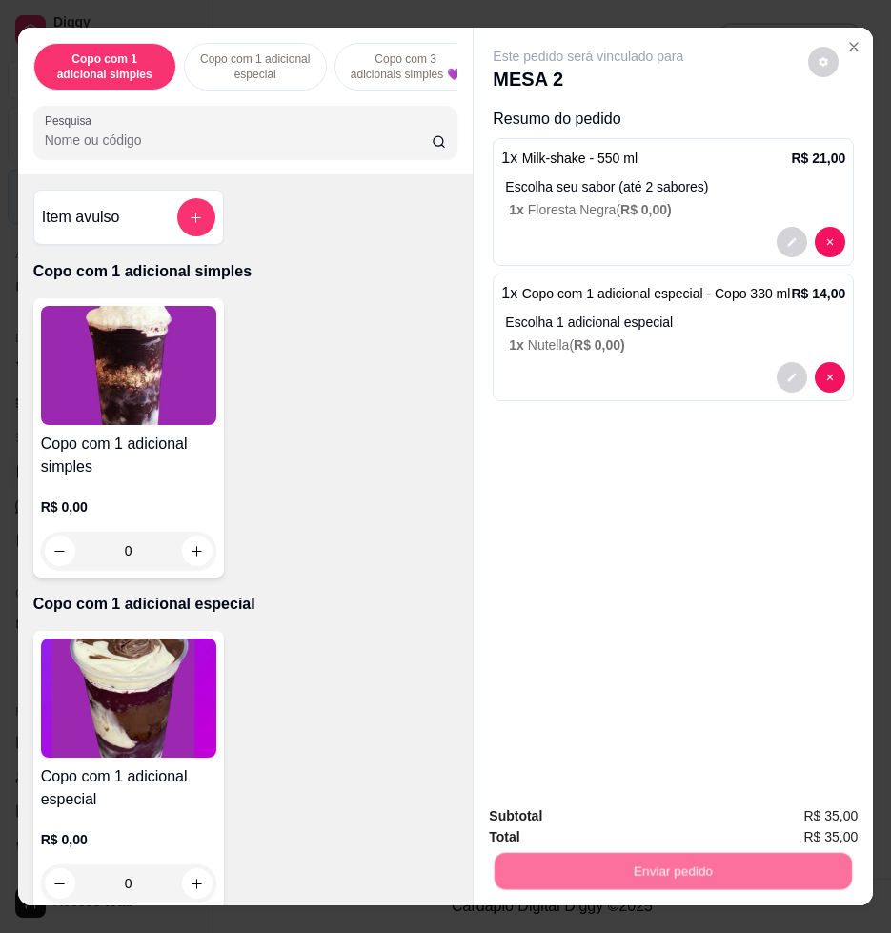
click at [630, 819] on button "Não registrar e enviar pedido" at bounding box center [609, 814] width 192 height 35
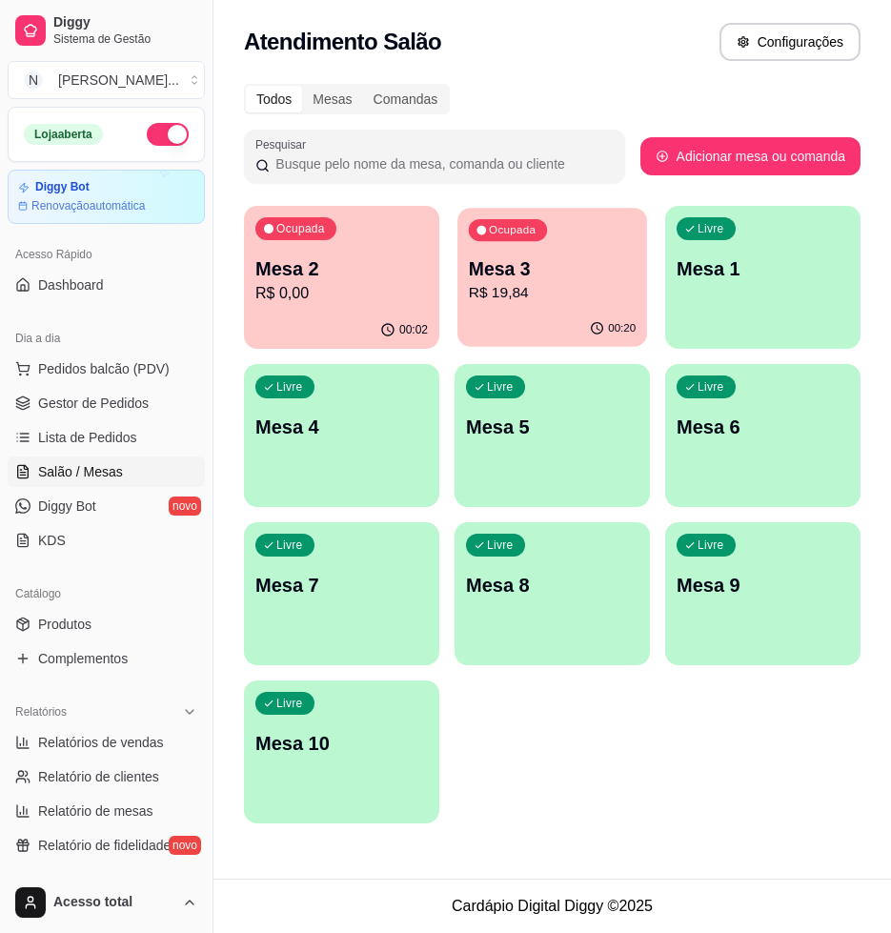
click at [511, 282] on p "R$ 19,84" at bounding box center [553, 293] width 168 height 22
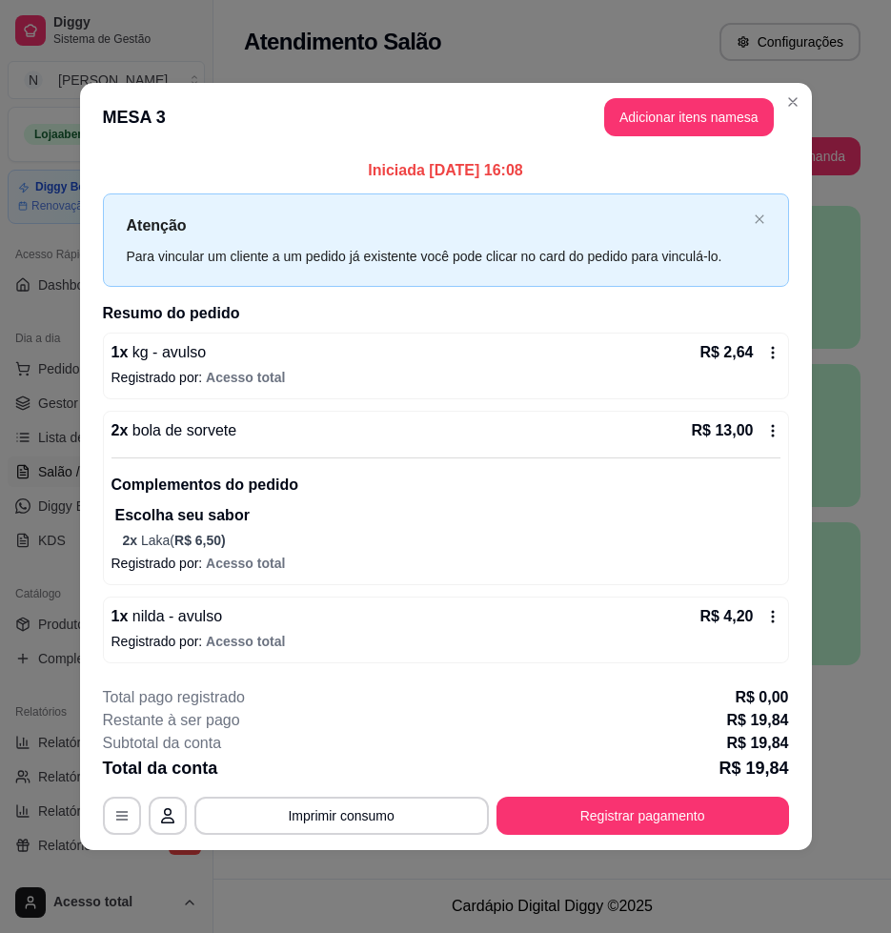
click at [664, 97] on header "MESA 3 Adicionar itens na mesa" at bounding box center [446, 117] width 732 height 69
click at [665, 108] on button "Adicionar itens na mesa" at bounding box center [689, 117] width 170 height 38
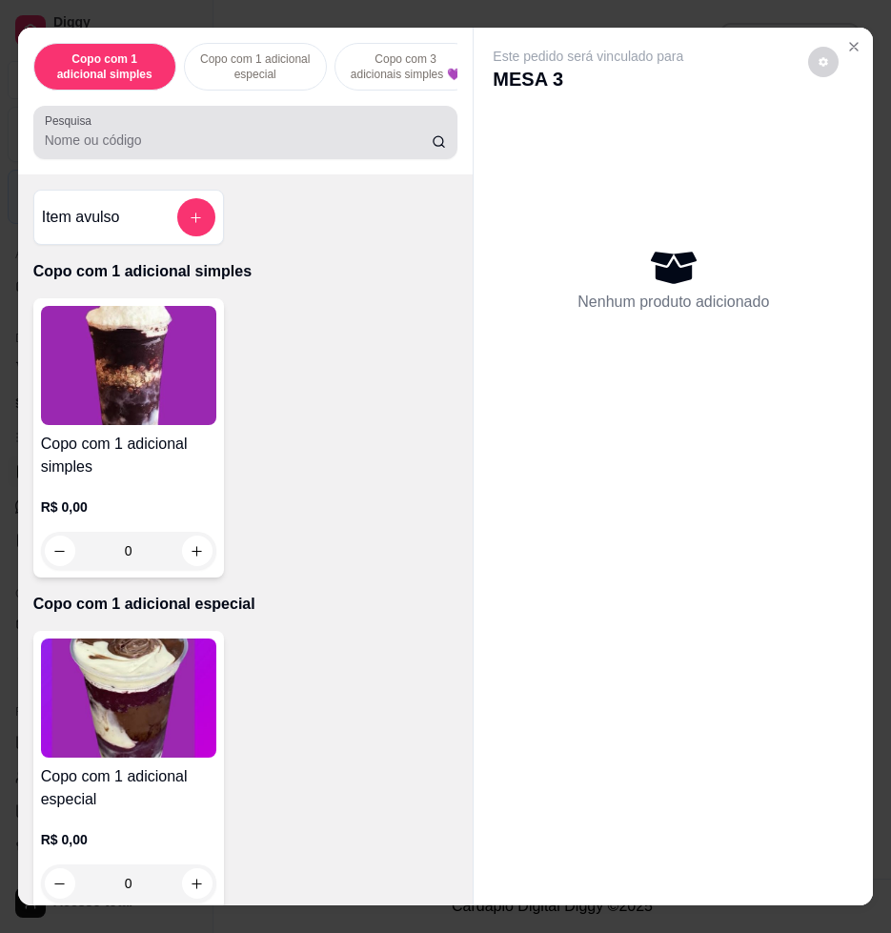
drag, startPoint x: 296, startPoint y: 168, endPoint x: 290, endPoint y: 148, distance: 21.1
click at [296, 171] on div "Copo com 1 adicional simples Copo com 1 adicional especial Copo com 3 adicionai…" at bounding box center [245, 101] width 455 height 147
click at [297, 125] on div at bounding box center [246, 132] width 402 height 38
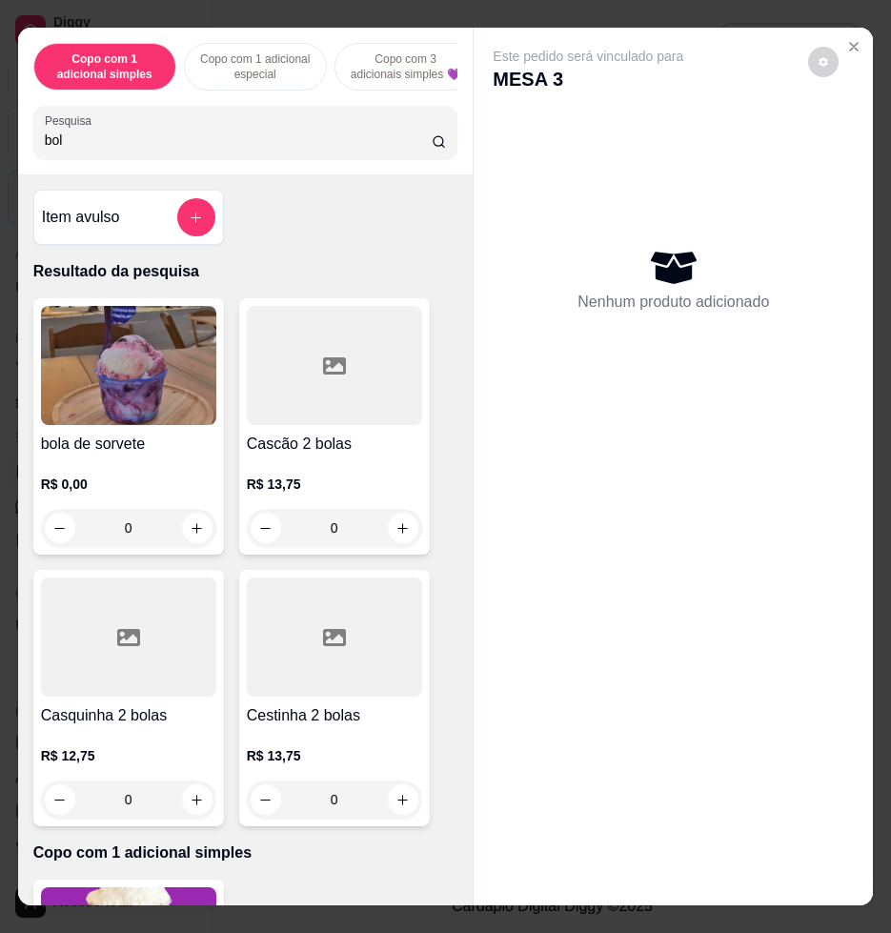
type input "bol"
click at [173, 339] on img at bounding box center [128, 365] width 175 height 119
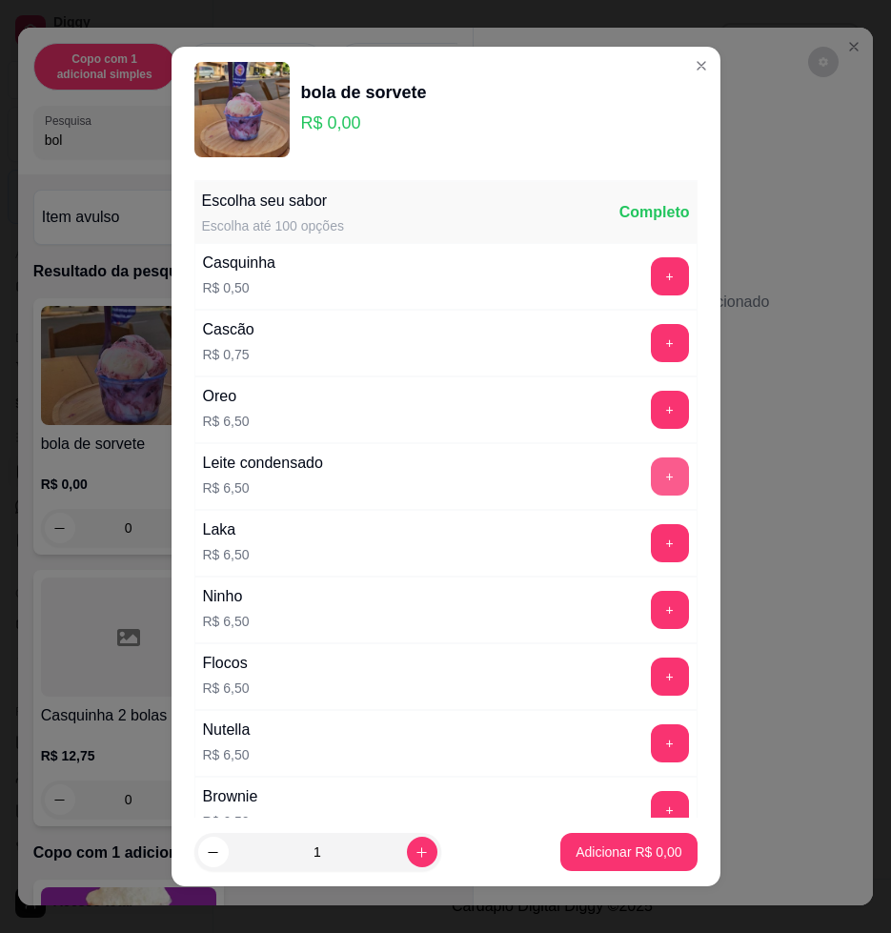
click at [651, 488] on button "+" at bounding box center [670, 476] width 38 height 38
click at [584, 849] on p "Adicionar R$ 6,50" at bounding box center [628, 851] width 103 height 18
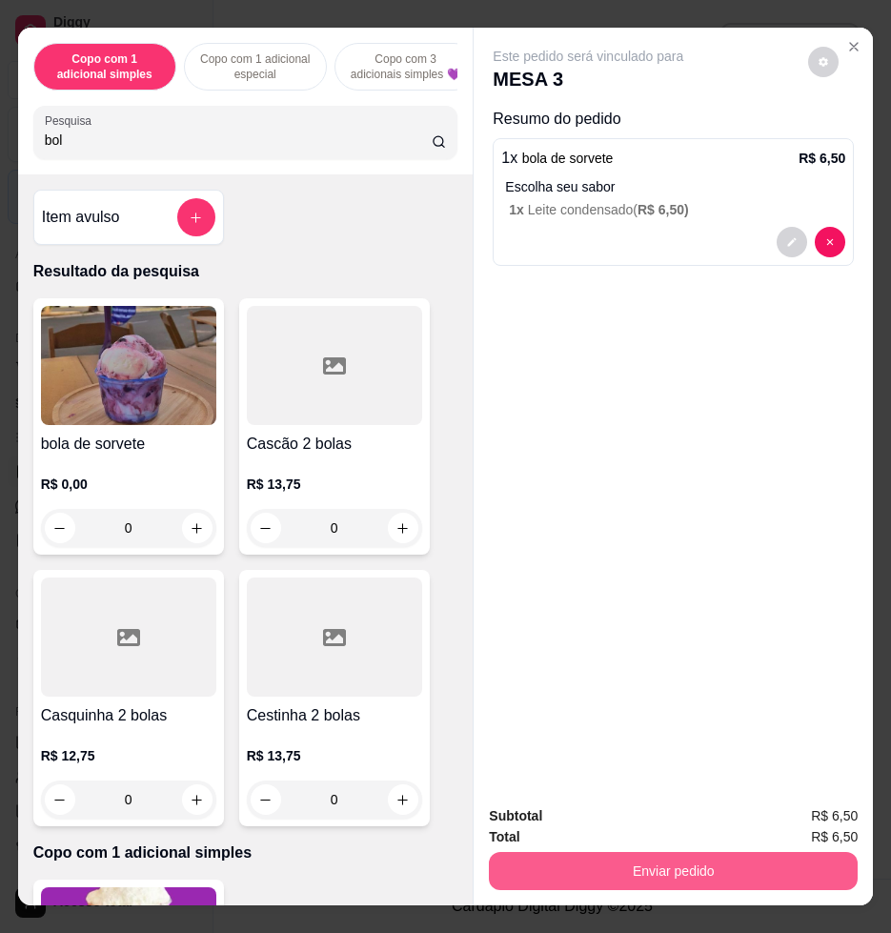
click at [672, 861] on button "Enviar pedido" at bounding box center [673, 871] width 369 height 38
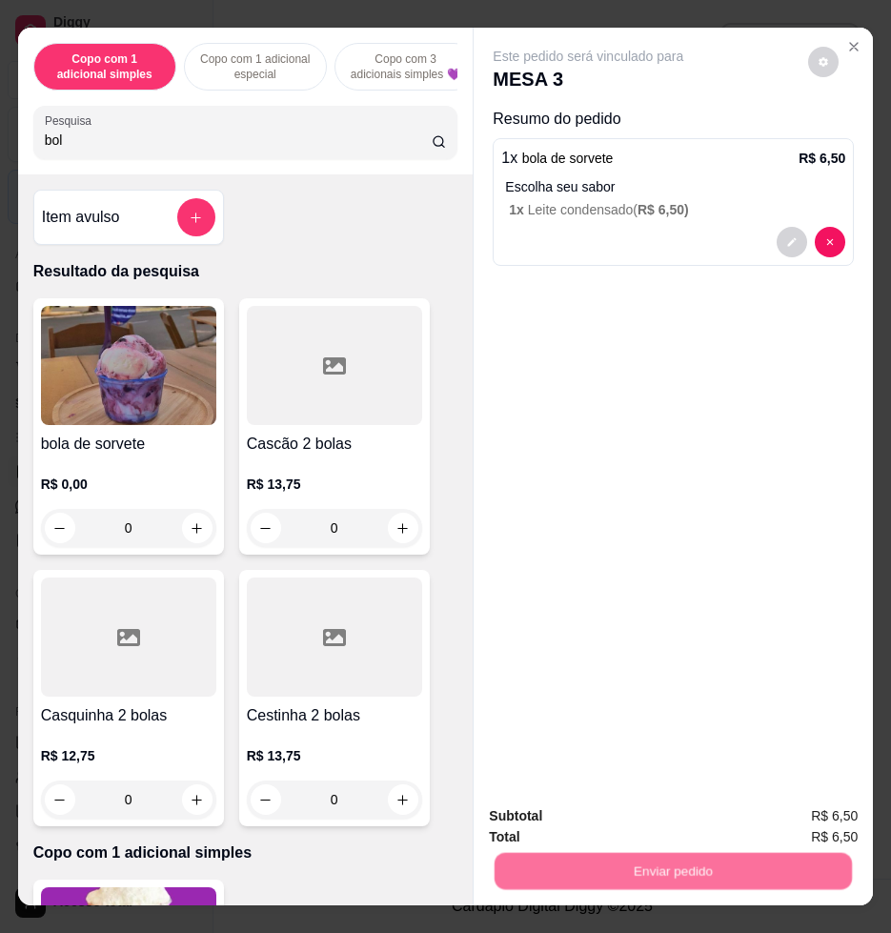
click at [667, 825] on button "Não registrar e enviar pedido" at bounding box center [609, 815] width 198 height 36
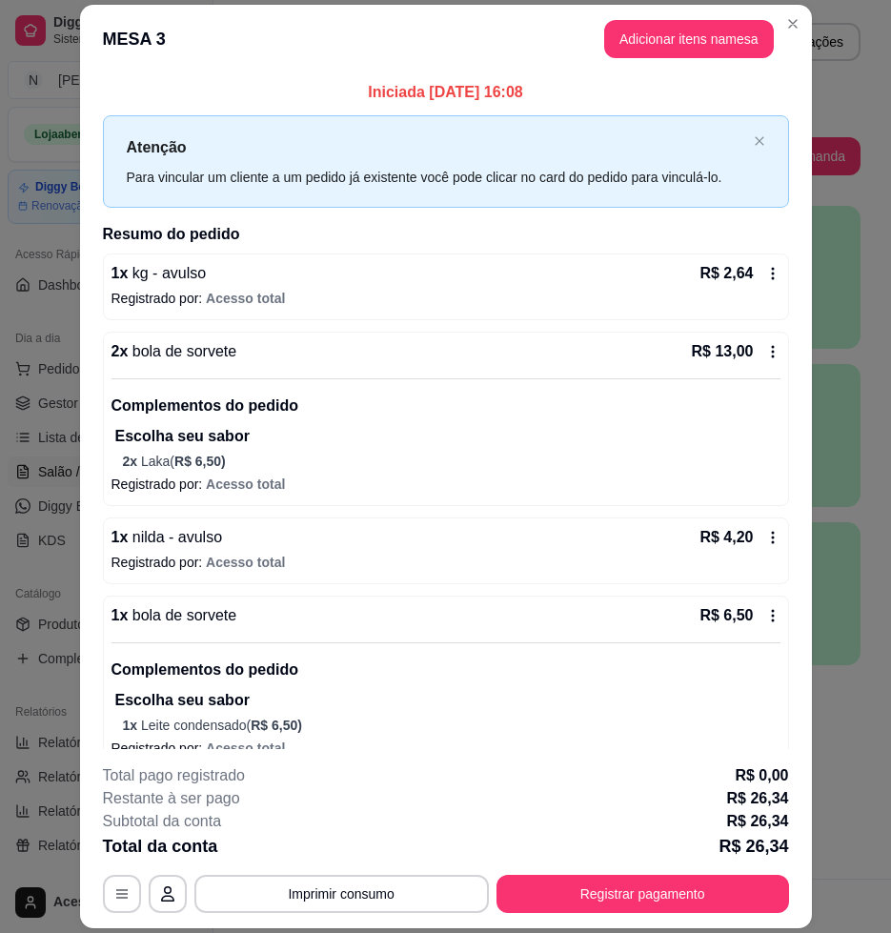
scroll to position [29, 0]
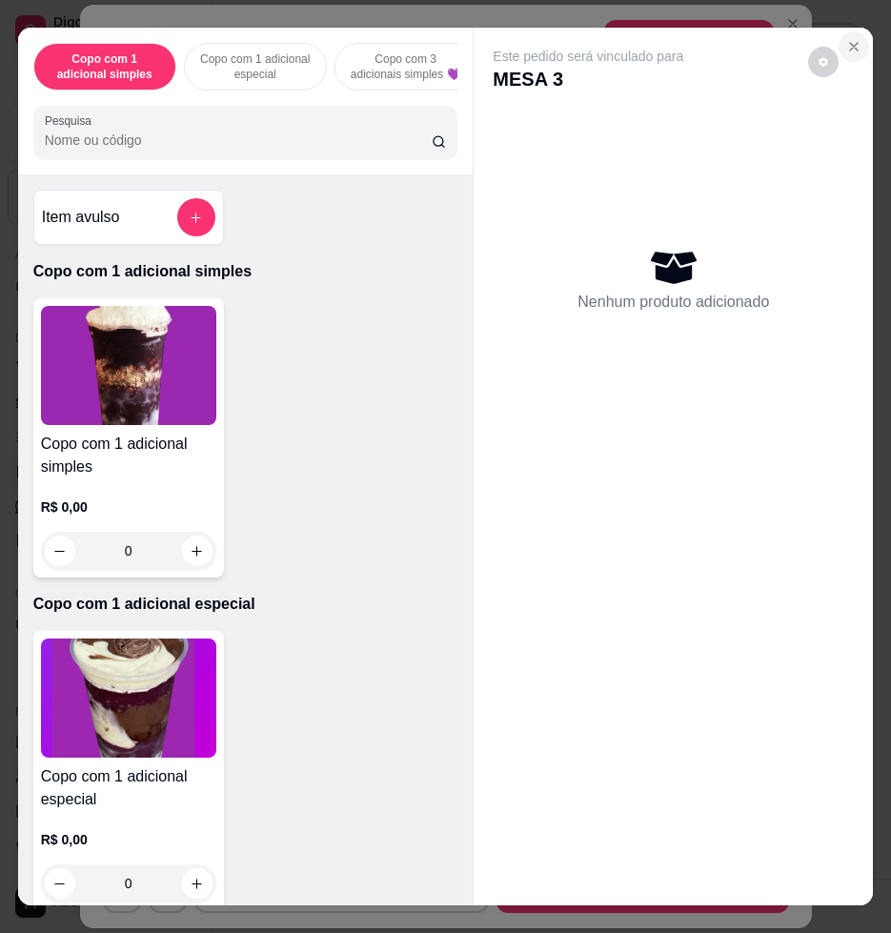
click at [848, 46] on button "Close" at bounding box center [853, 46] width 30 height 30
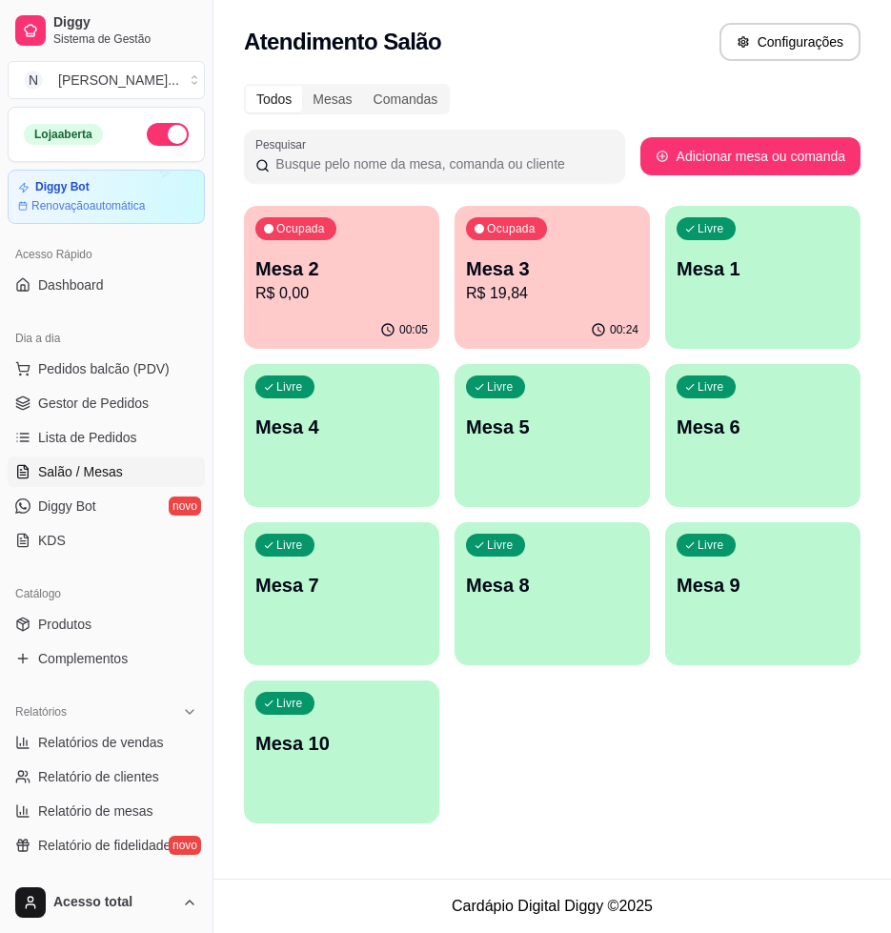
click at [358, 291] on p "R$ 0,00" at bounding box center [341, 293] width 172 height 23
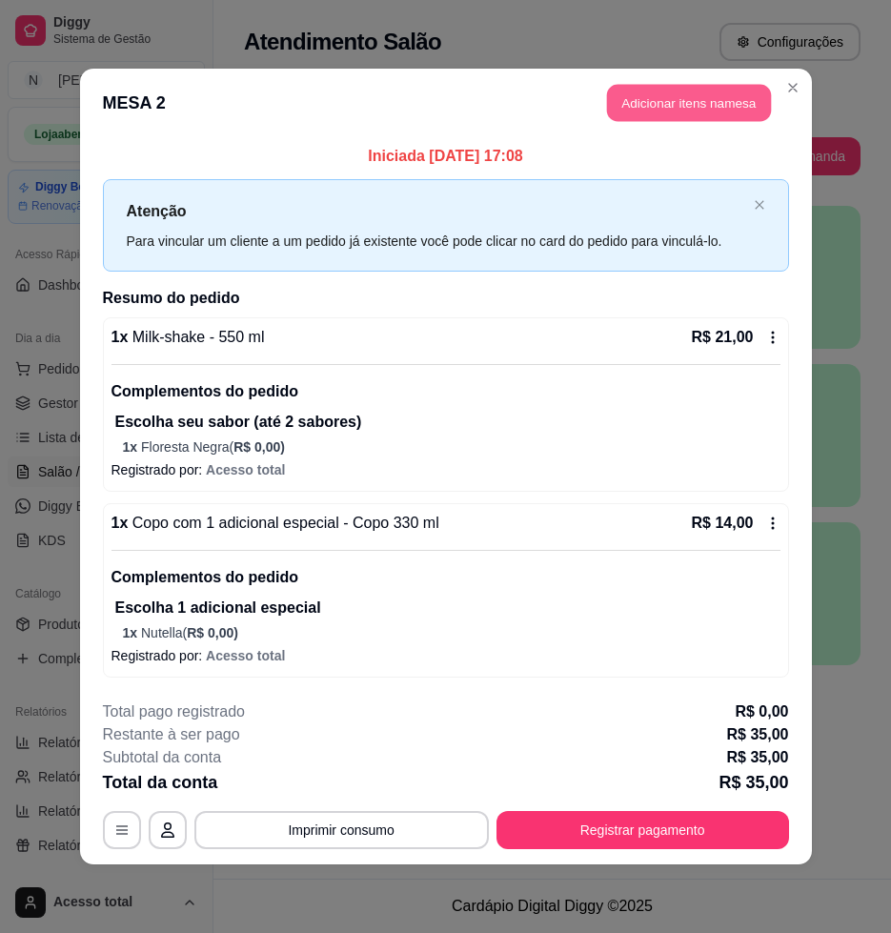
click at [687, 103] on button "Adicionar itens na mesa" at bounding box center [689, 103] width 164 height 37
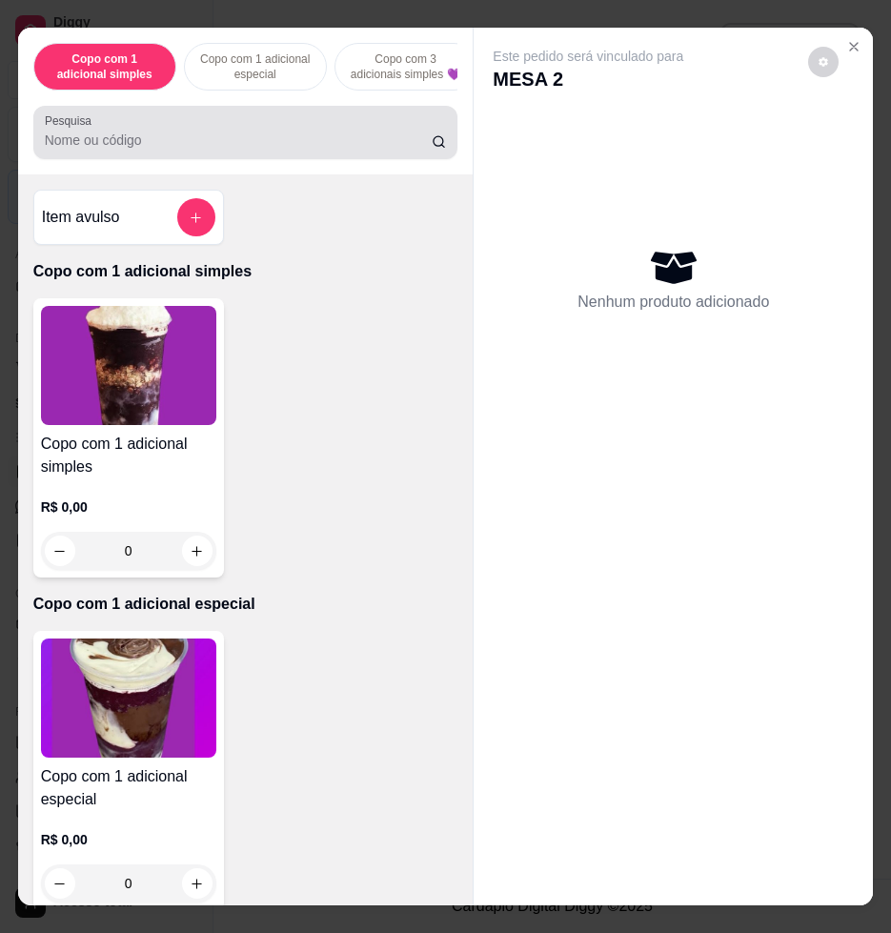
click at [198, 150] on input "Pesquisa" at bounding box center [238, 140] width 387 height 19
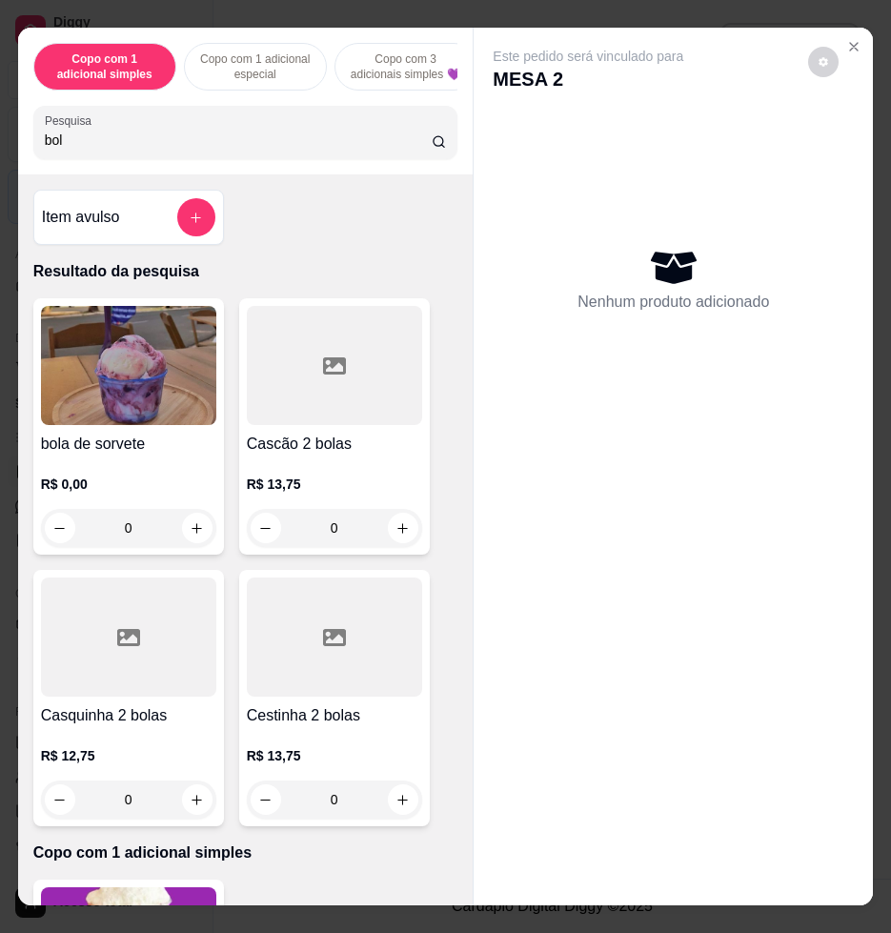
type input "bol"
click at [163, 392] on img at bounding box center [128, 365] width 175 height 119
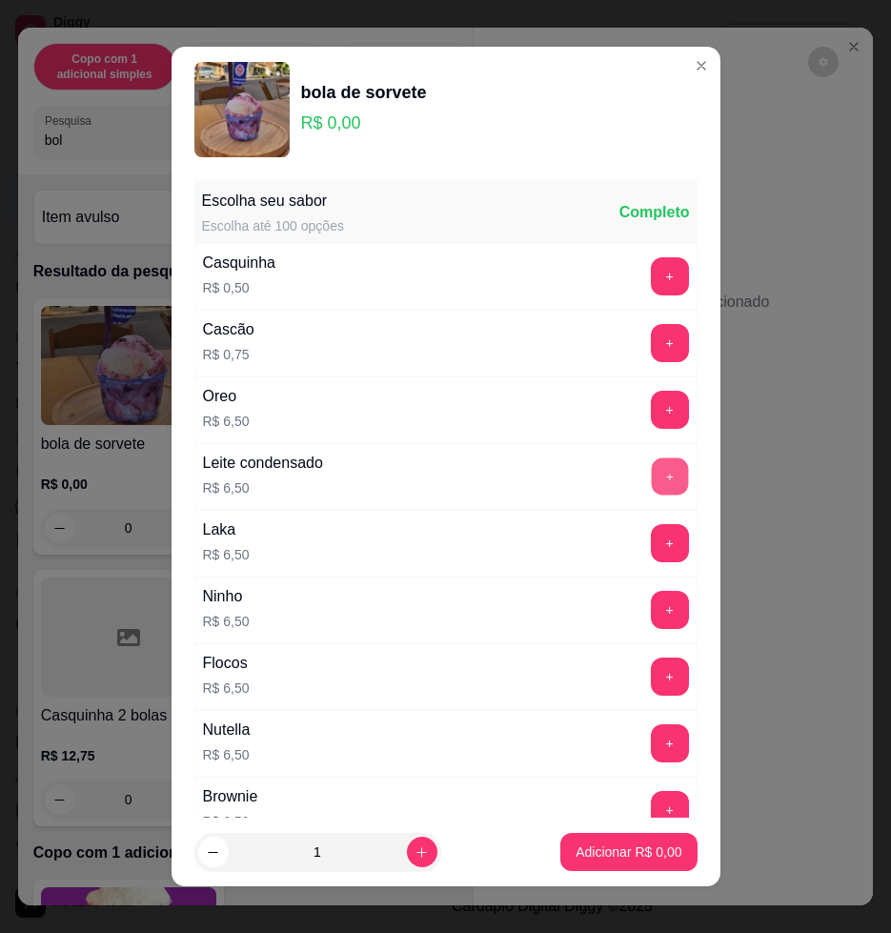
click at [651, 486] on button "+" at bounding box center [669, 476] width 37 height 37
click at [609, 858] on p "Adicionar R$ 13,00" at bounding box center [625, 851] width 111 height 18
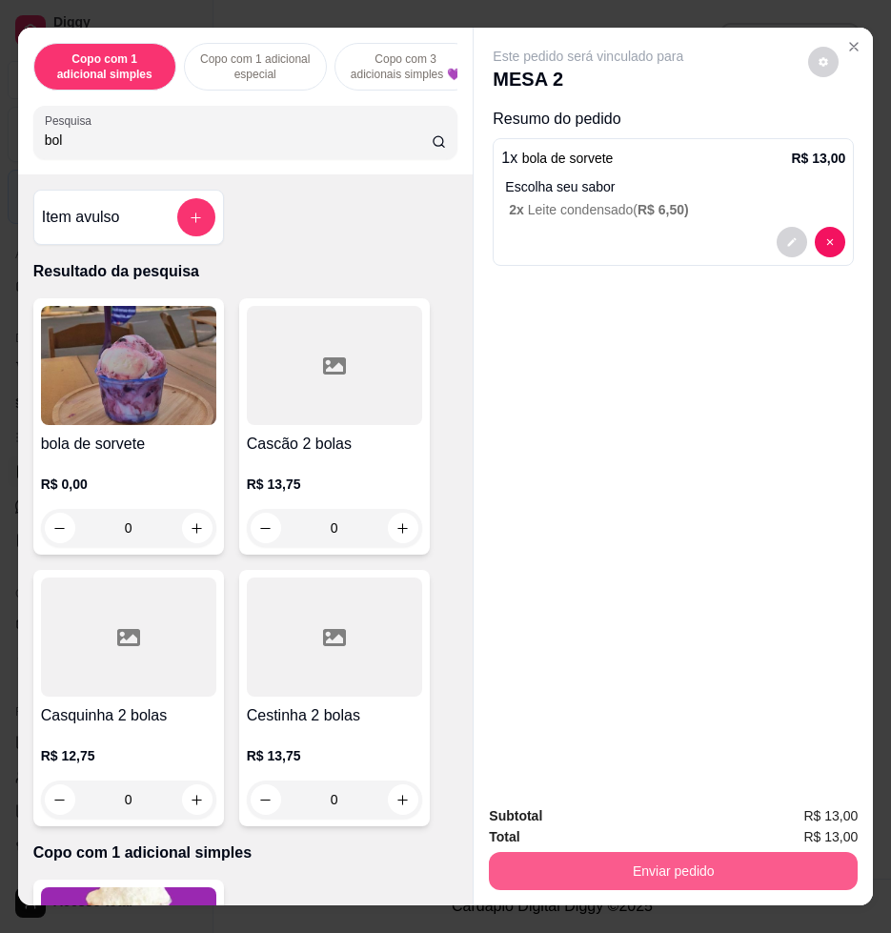
click at [646, 857] on button "Enviar pedido" at bounding box center [673, 871] width 369 height 38
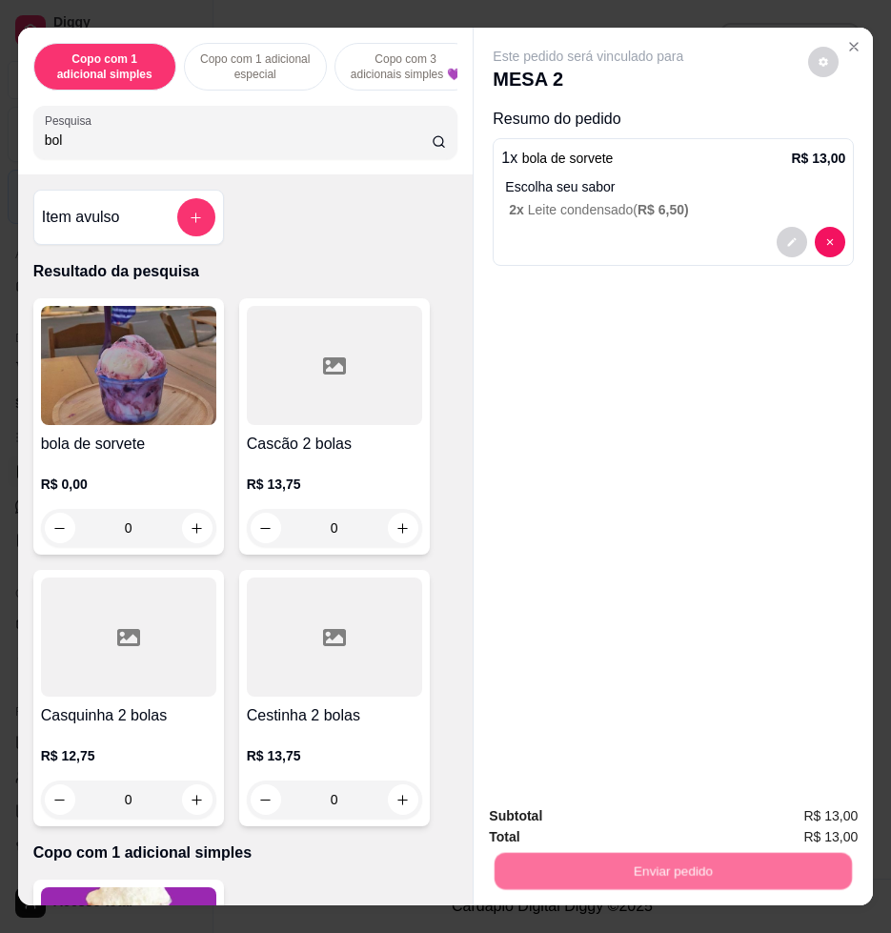
click at [611, 815] on button "Não registrar e enviar pedido" at bounding box center [609, 815] width 198 height 36
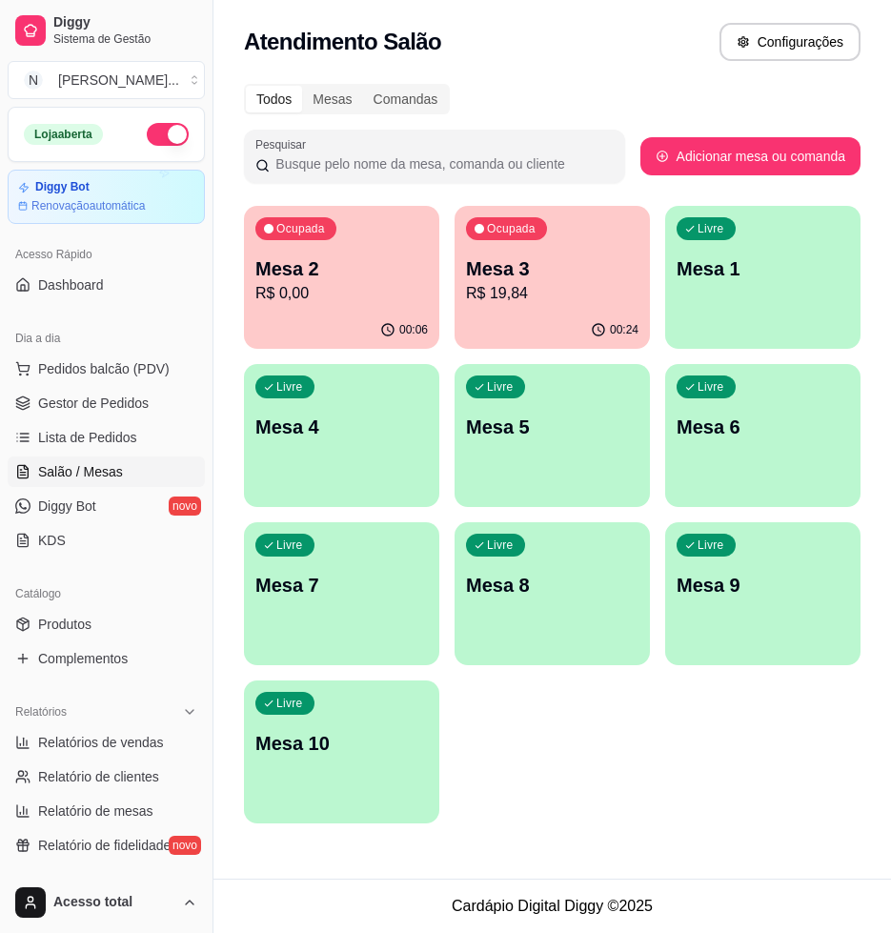
click at [616, 267] on p "Mesa 3" at bounding box center [552, 268] width 172 height 27
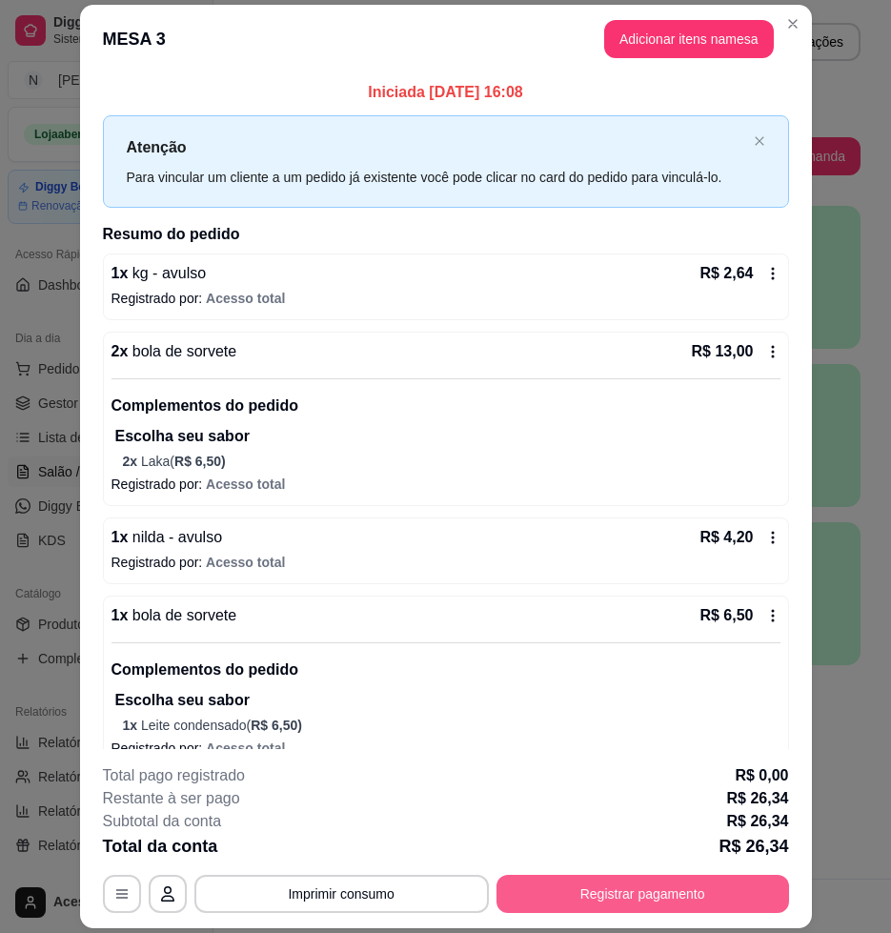
click at [617, 891] on button "Registrar pagamento" at bounding box center [642, 894] width 293 height 38
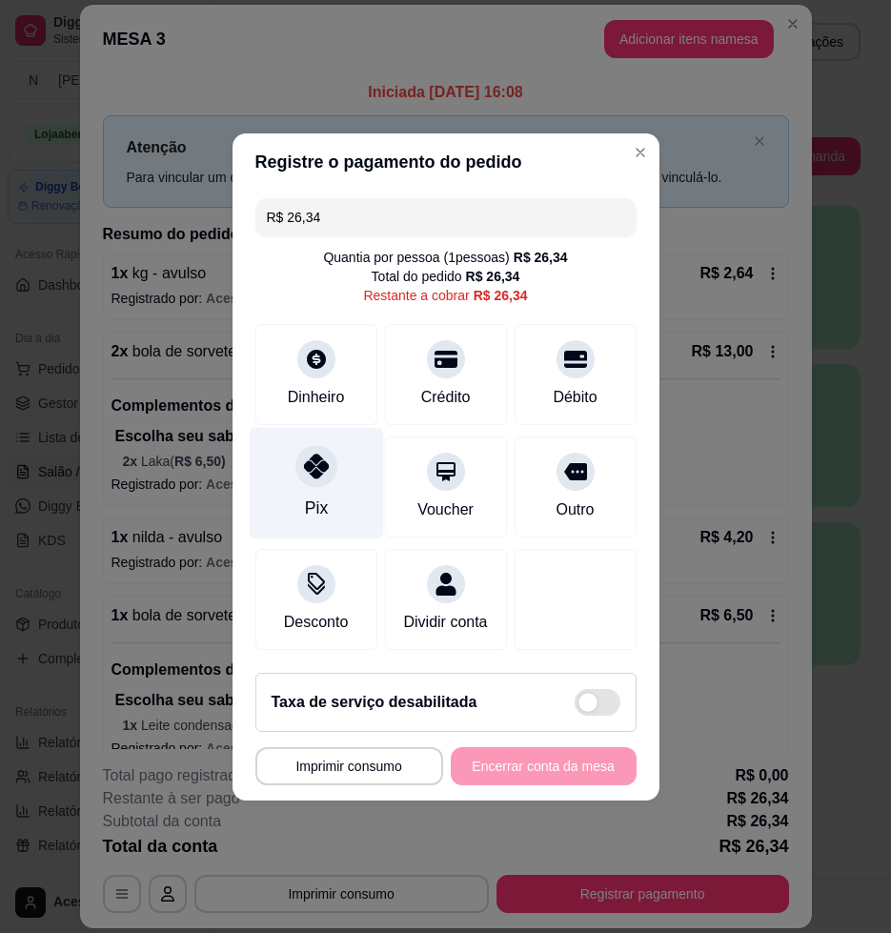
drag, startPoint x: 328, startPoint y: 452, endPoint x: 424, endPoint y: 506, distance: 110.5
click at [327, 452] on div at bounding box center [316, 466] width 42 height 42
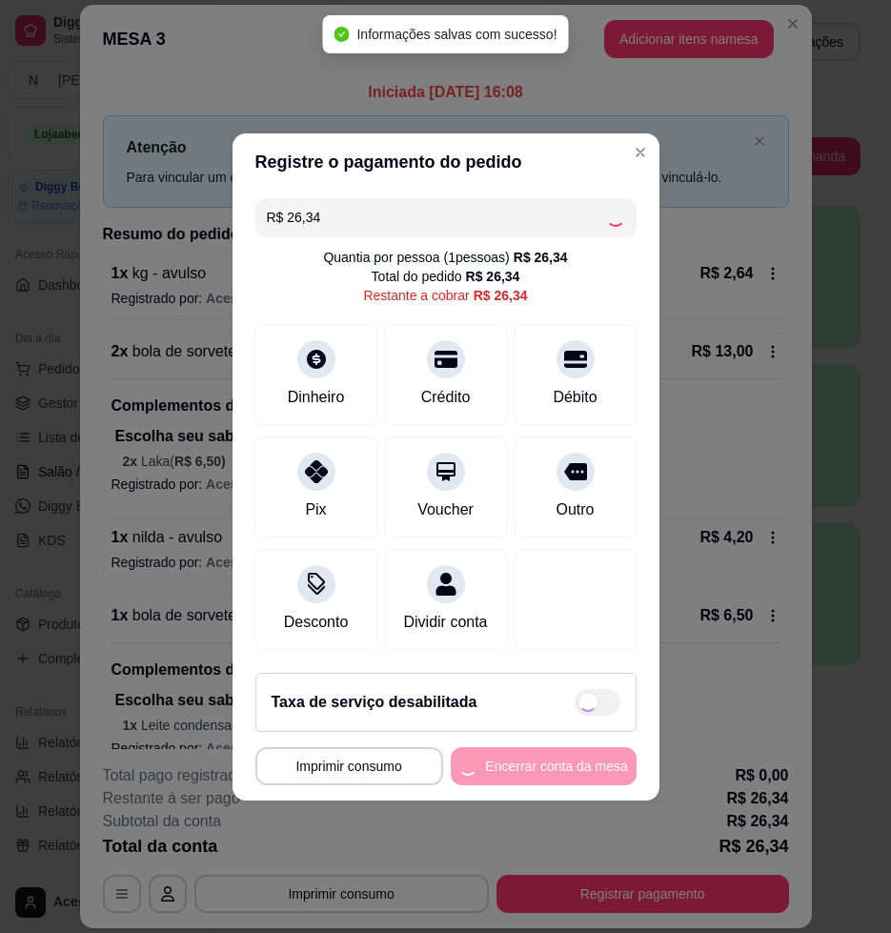
type input "R$ 0,00"
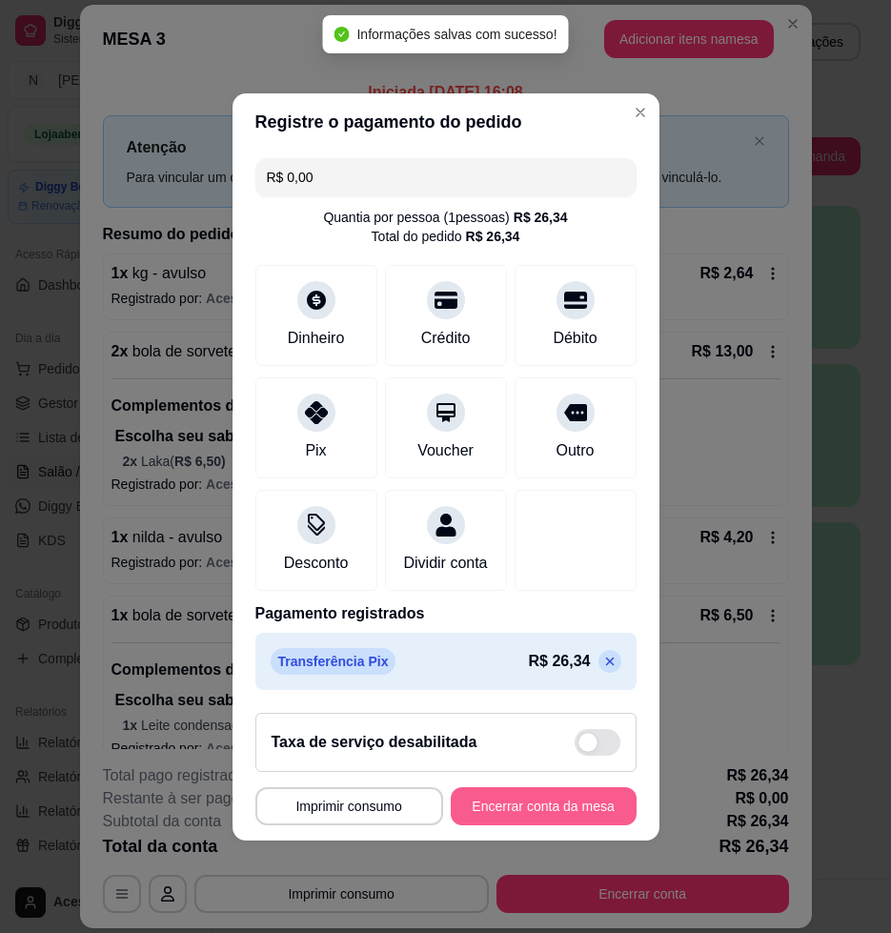
click at [544, 825] on button "Encerrar conta da mesa" at bounding box center [544, 806] width 186 height 38
